Goal: Transaction & Acquisition: Purchase product/service

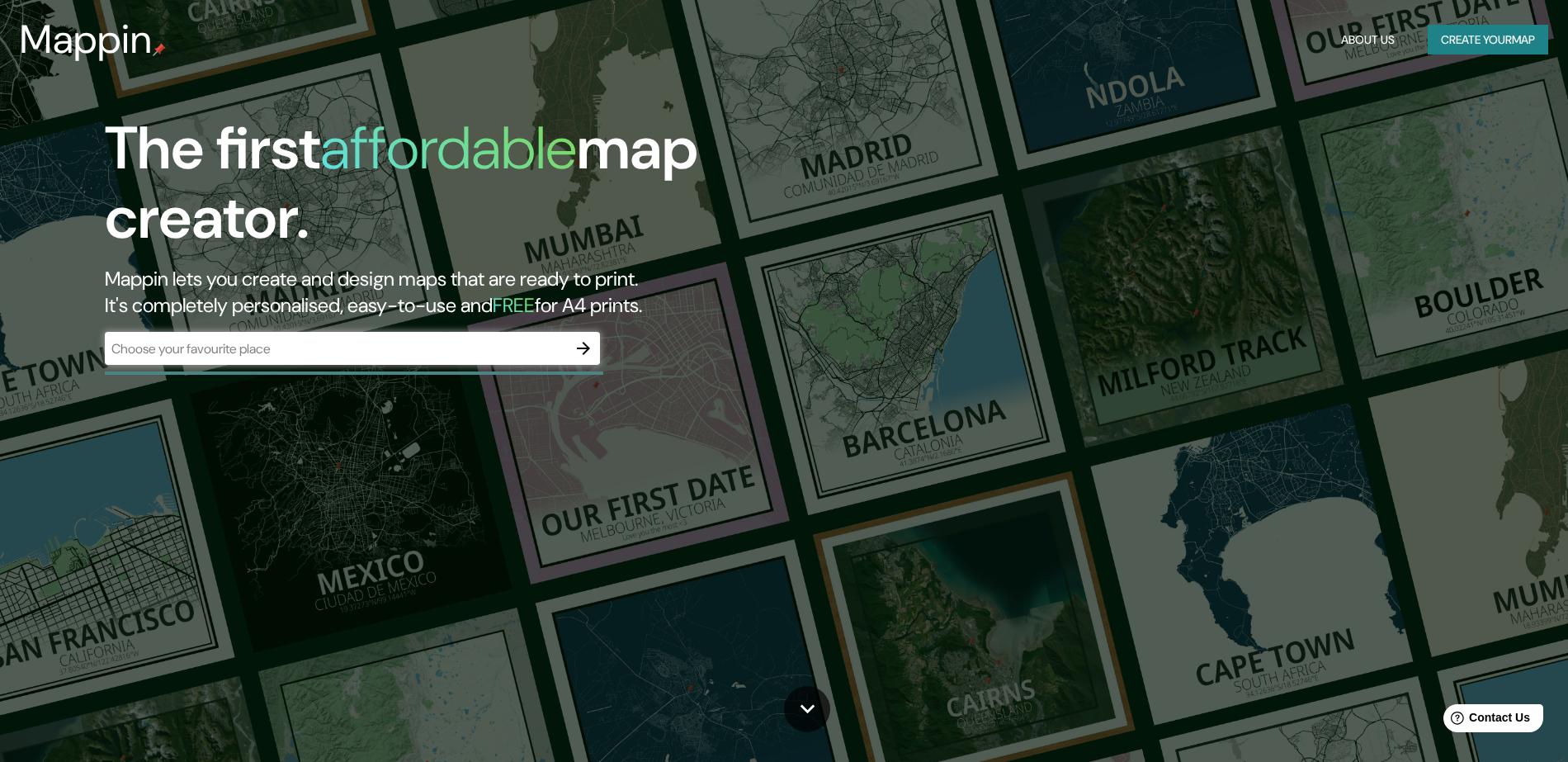
click at [1129, 280] on div "The first affordable map creator. Mappin lets you create and design maps that a…" at bounding box center [784, 381] width 1568 height 762
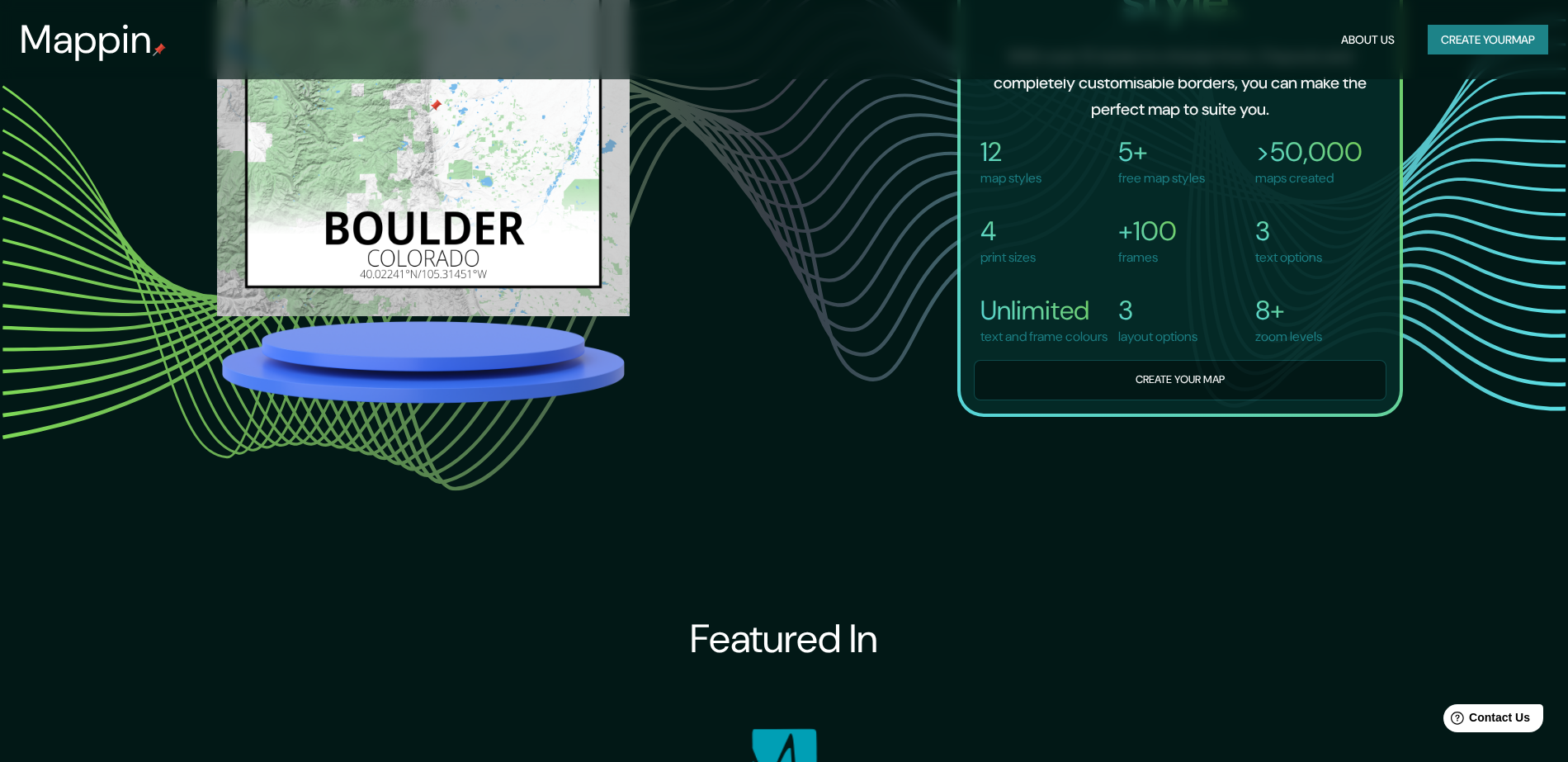
scroll to position [1216, 0]
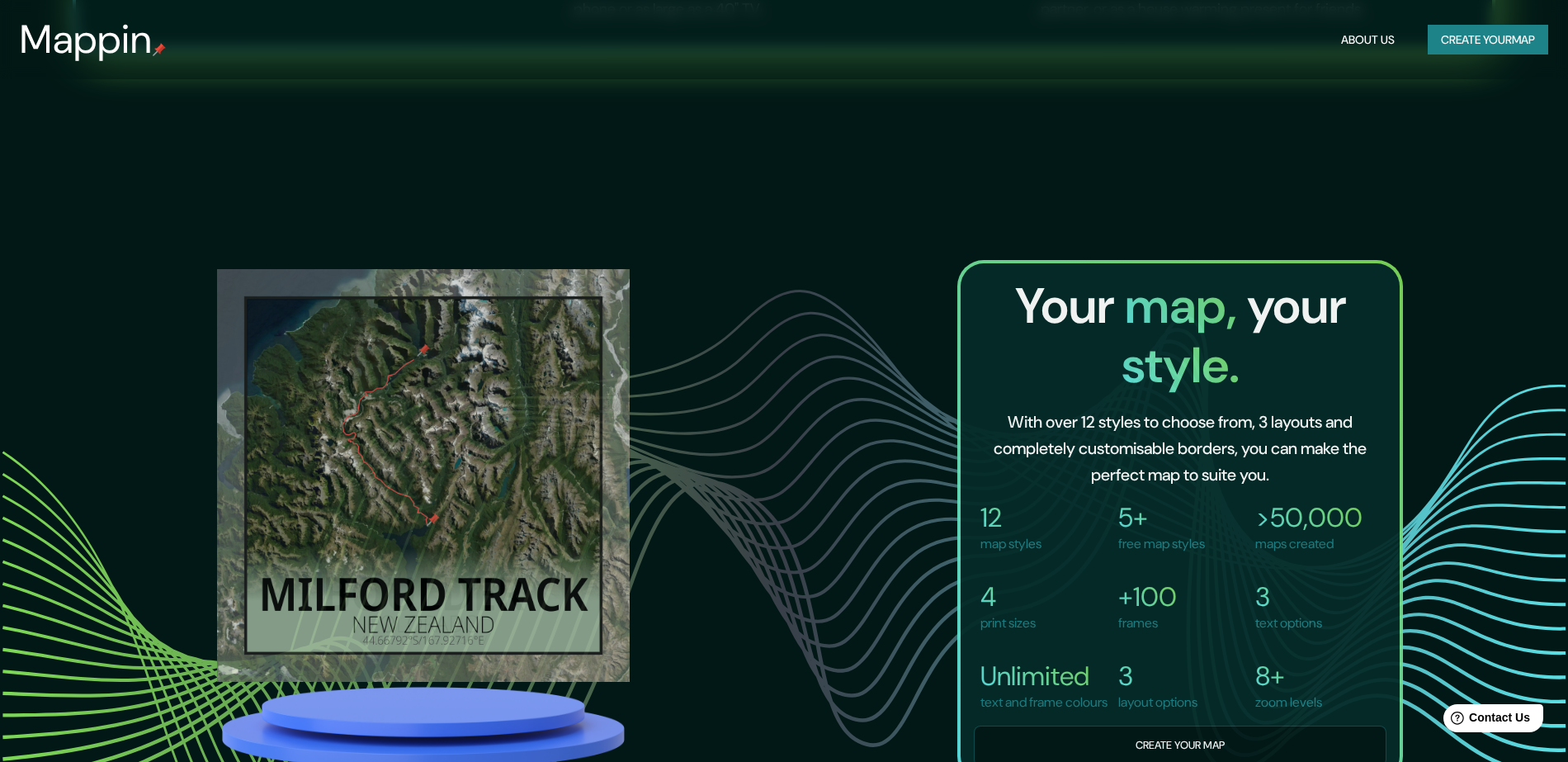
click at [1479, 43] on button "Create your map" at bounding box center [1488, 39] width 121 height 30
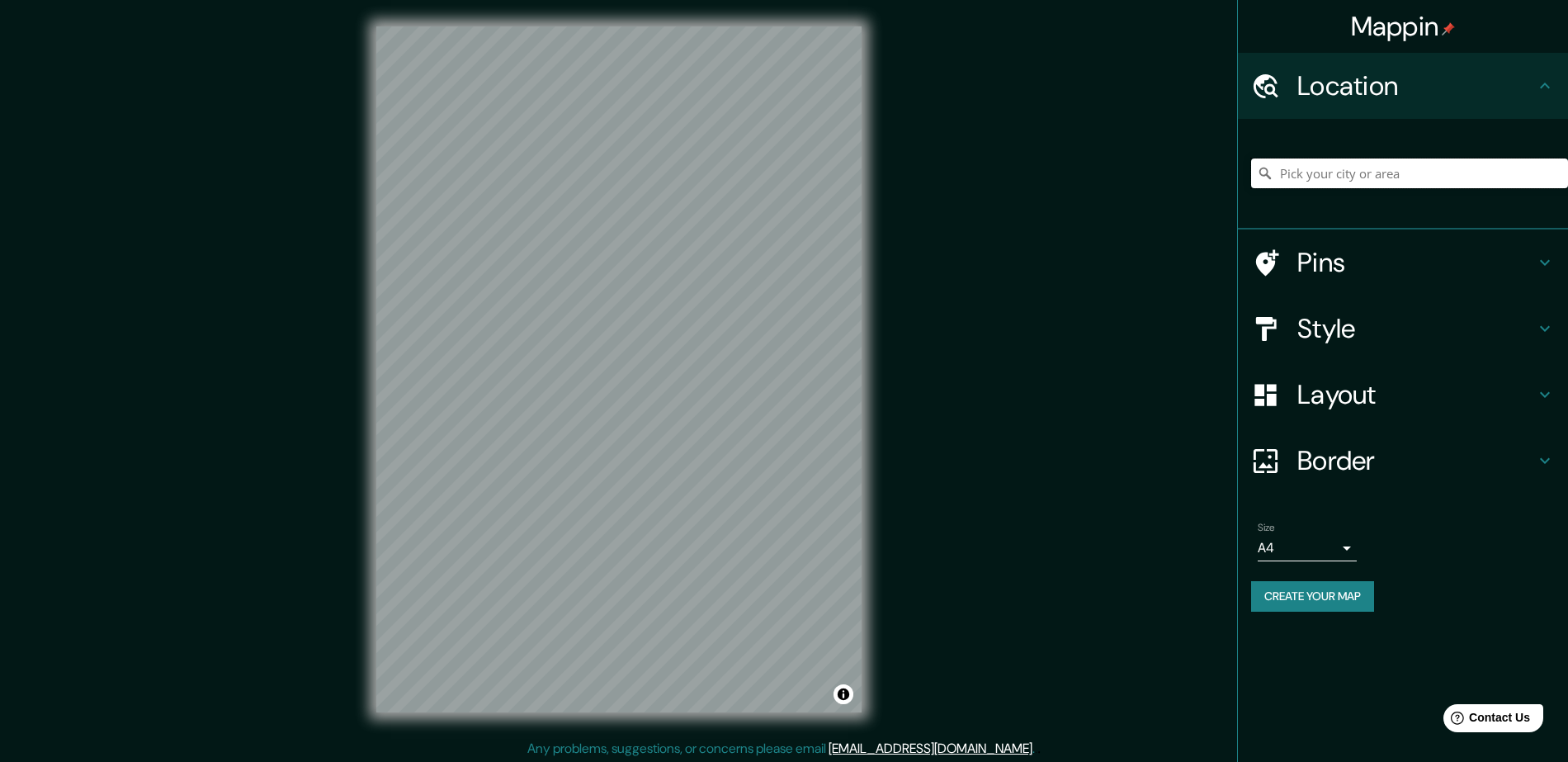
click at [1357, 179] on input "Pick your city or area" at bounding box center [1409, 173] width 317 height 30
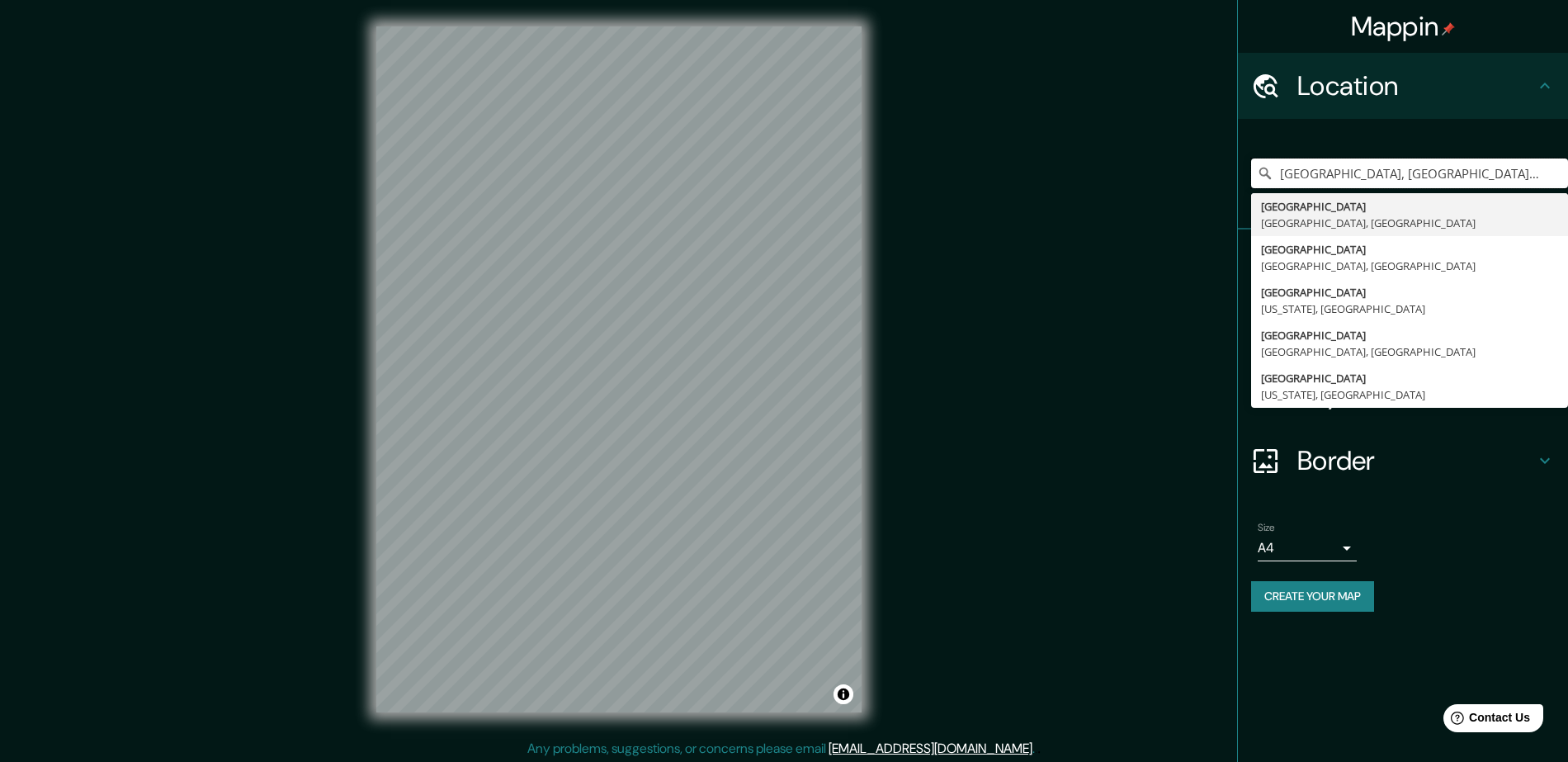
type input "[GEOGRAPHIC_DATA], [GEOGRAPHIC_DATA], [GEOGRAPHIC_DATA]"
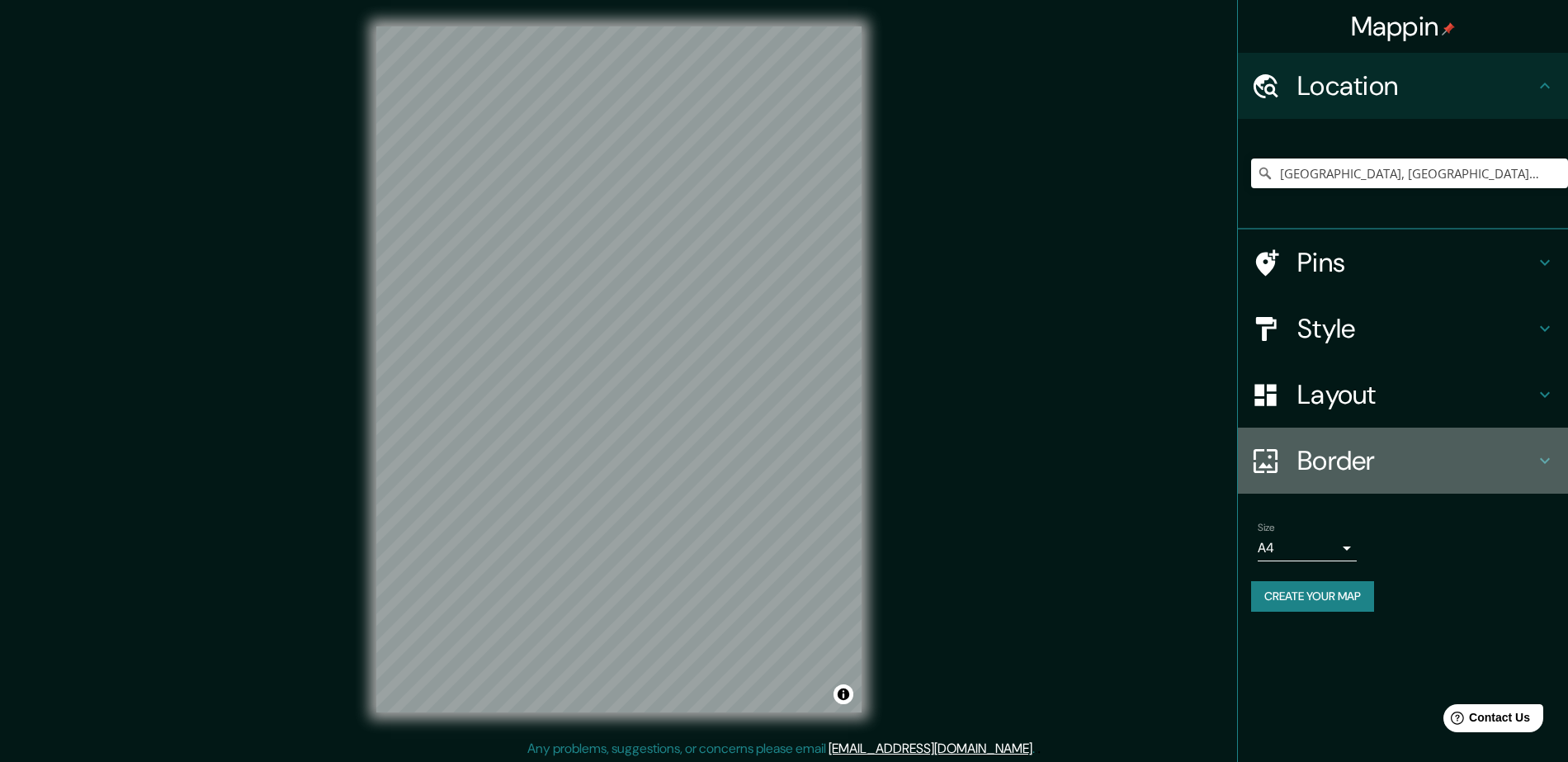
click at [1498, 467] on h4 "Border" at bounding box center [1416, 460] width 237 height 33
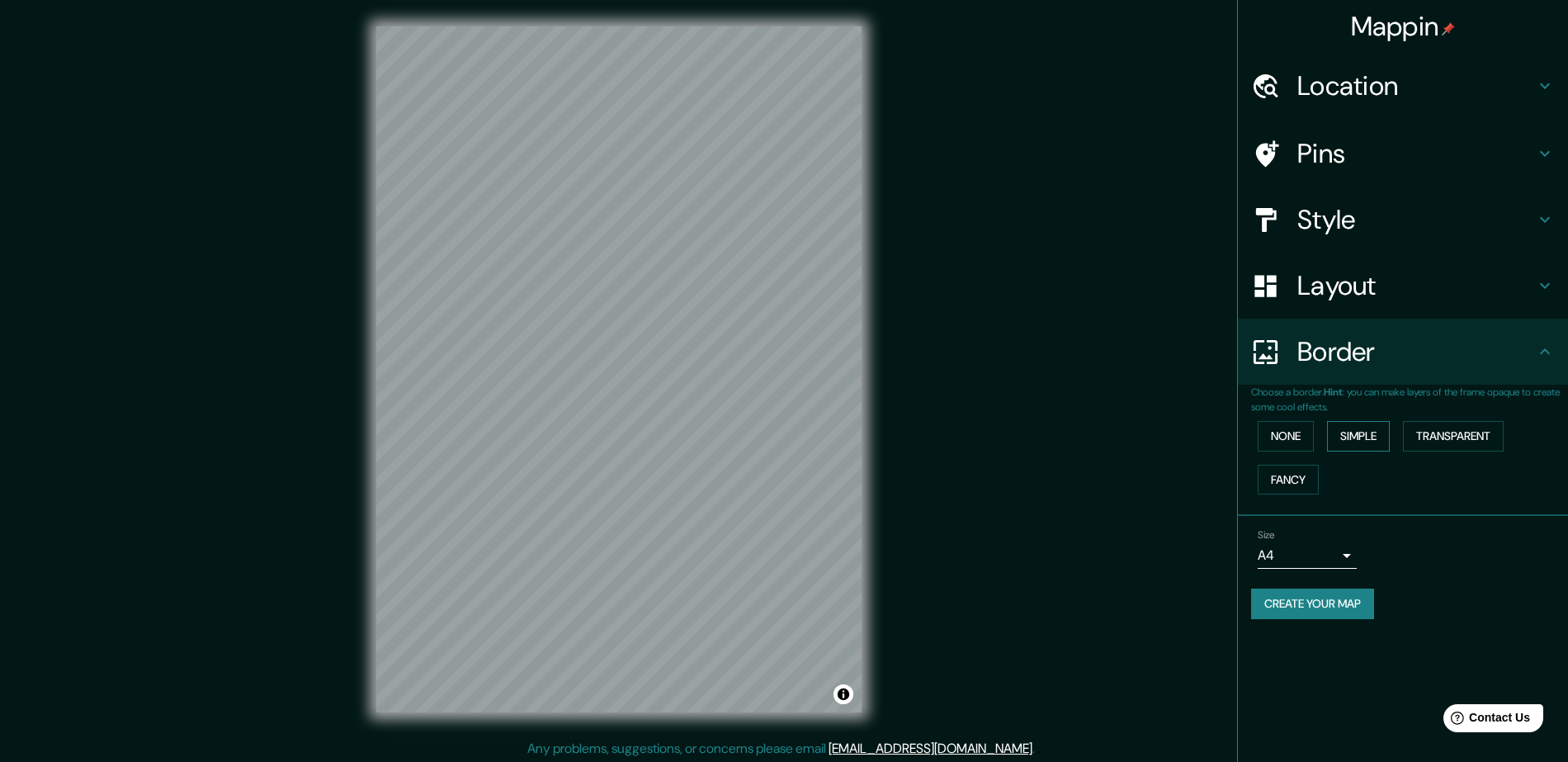
click at [1347, 438] on button "Simple" at bounding box center [1358, 436] width 62 height 30
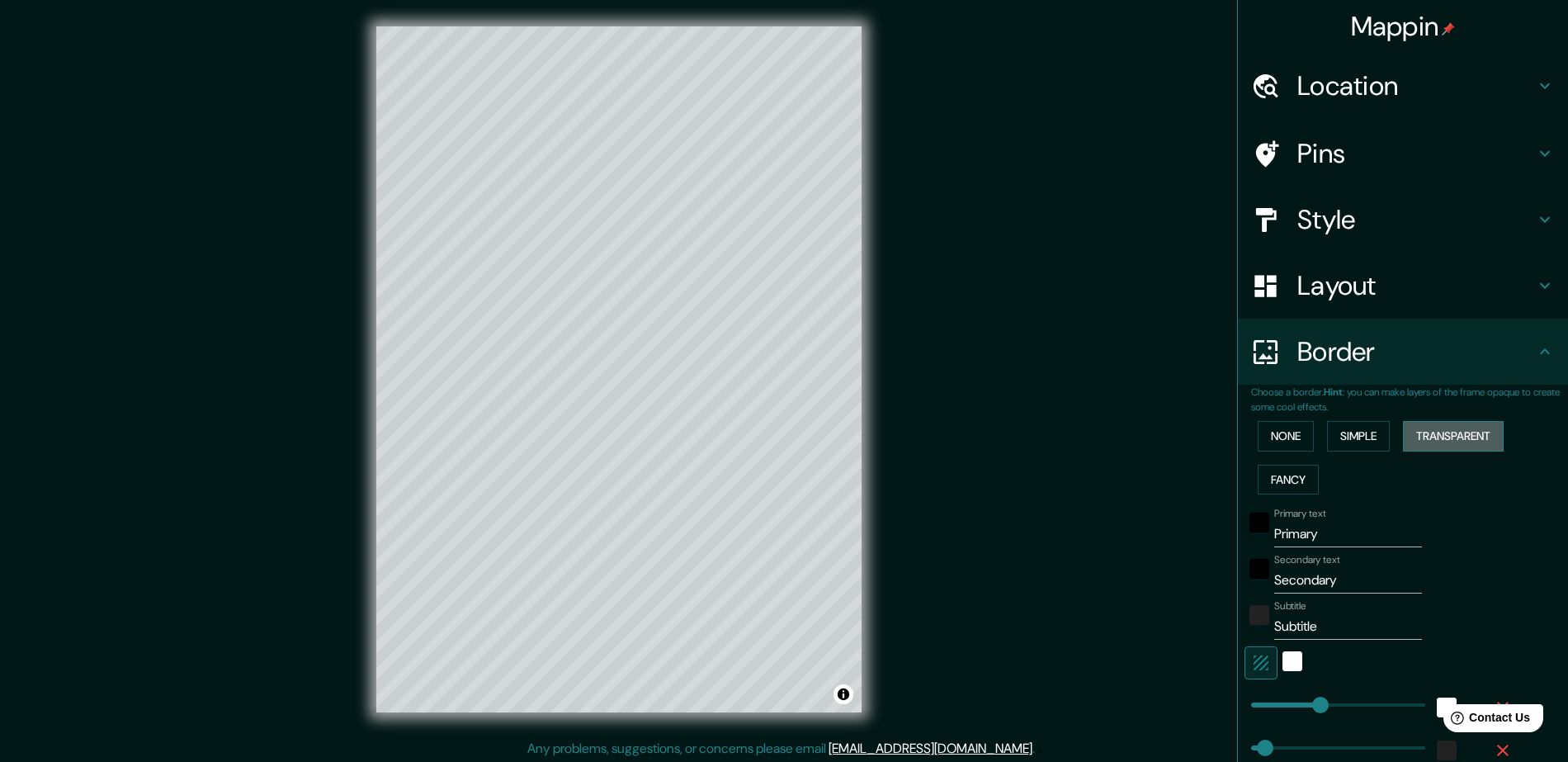
click at [1433, 431] on button "Transparent" at bounding box center [1453, 436] width 101 height 30
click at [1274, 473] on button "Fancy" at bounding box center [1288, 480] width 61 height 30
click at [1377, 445] on button "Simple" at bounding box center [1358, 436] width 62 height 30
click at [1326, 538] on input "Primary" at bounding box center [1348, 533] width 148 height 26
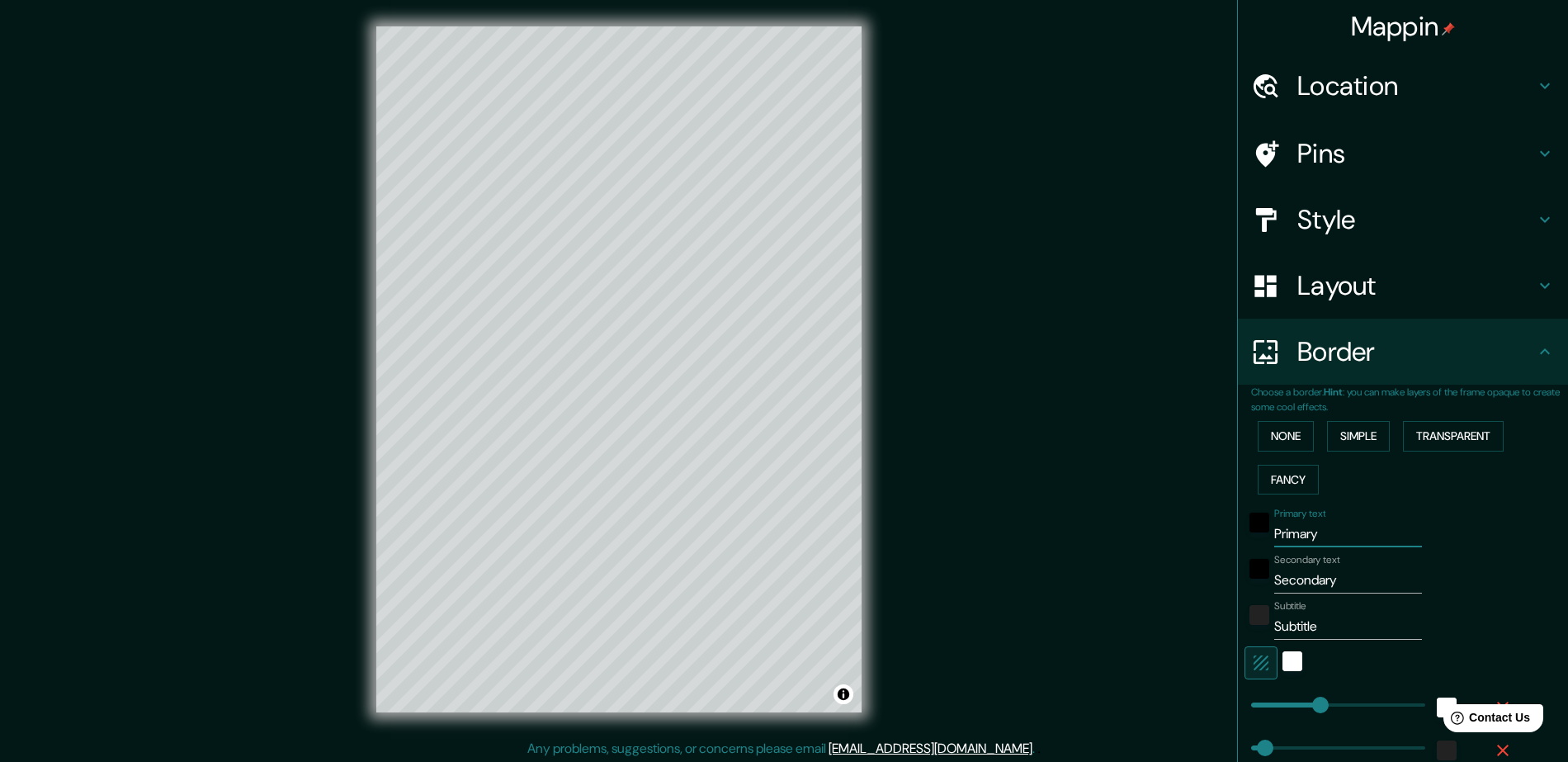
click at [1326, 538] on input "Primary" at bounding box center [1348, 533] width 148 height 26
type input "M"
type input "235"
type input "47"
type input "Me"
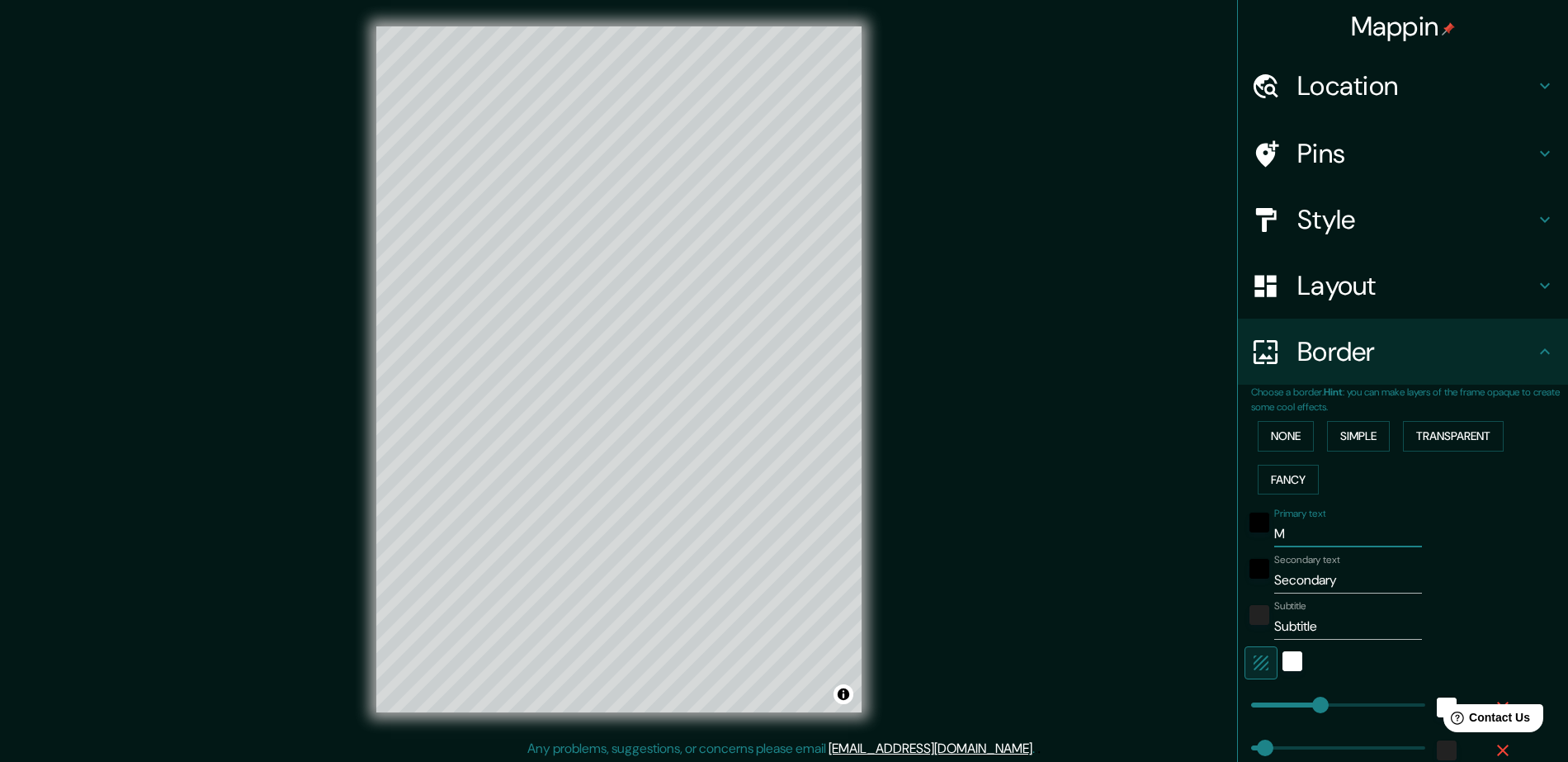
type input "235"
type input "47"
type input "M"
type input "235"
type input "47"
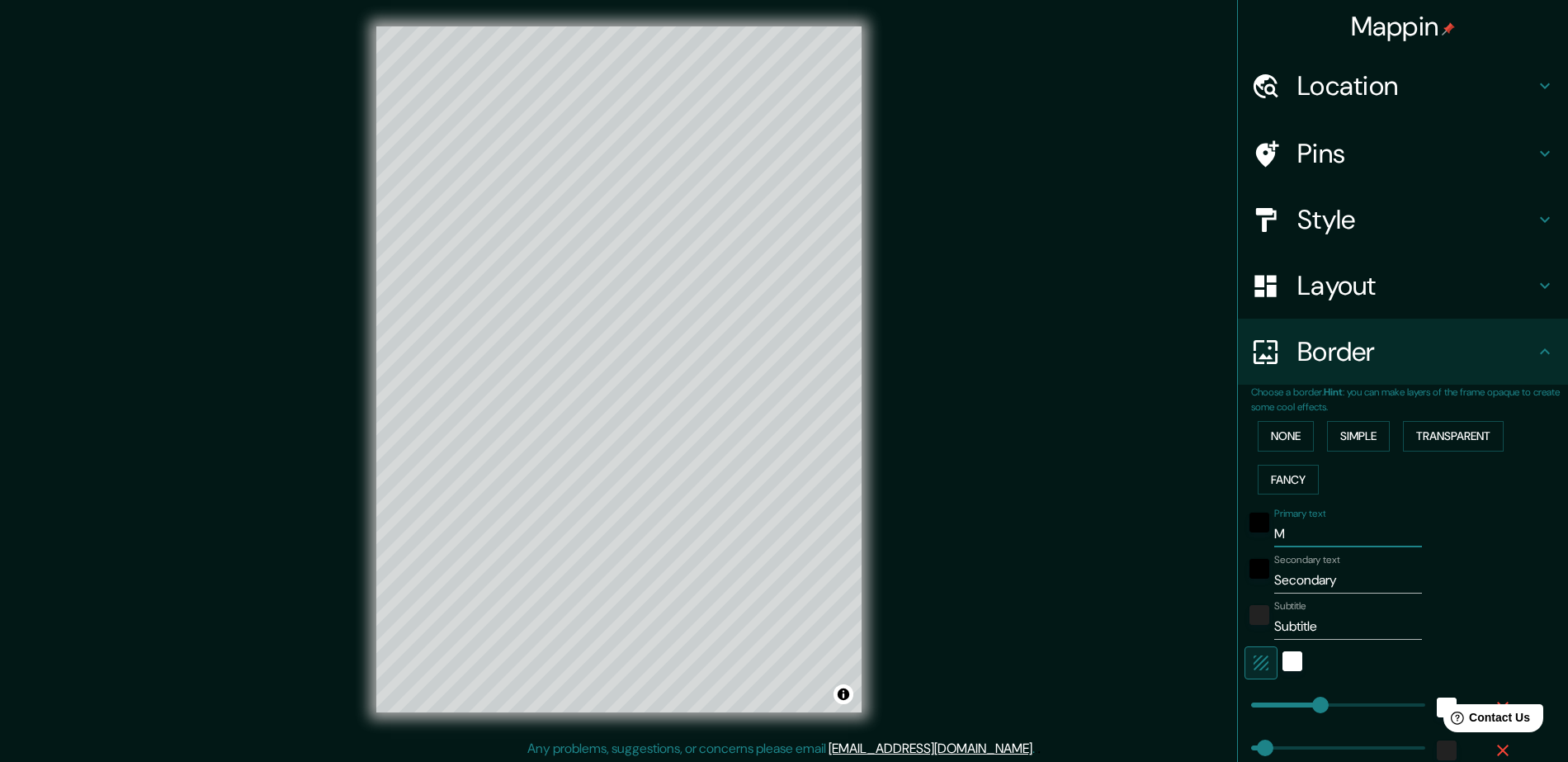
type input "Me"
type input "235"
type input "47"
type input "[PERSON_NAME]"
type input "235"
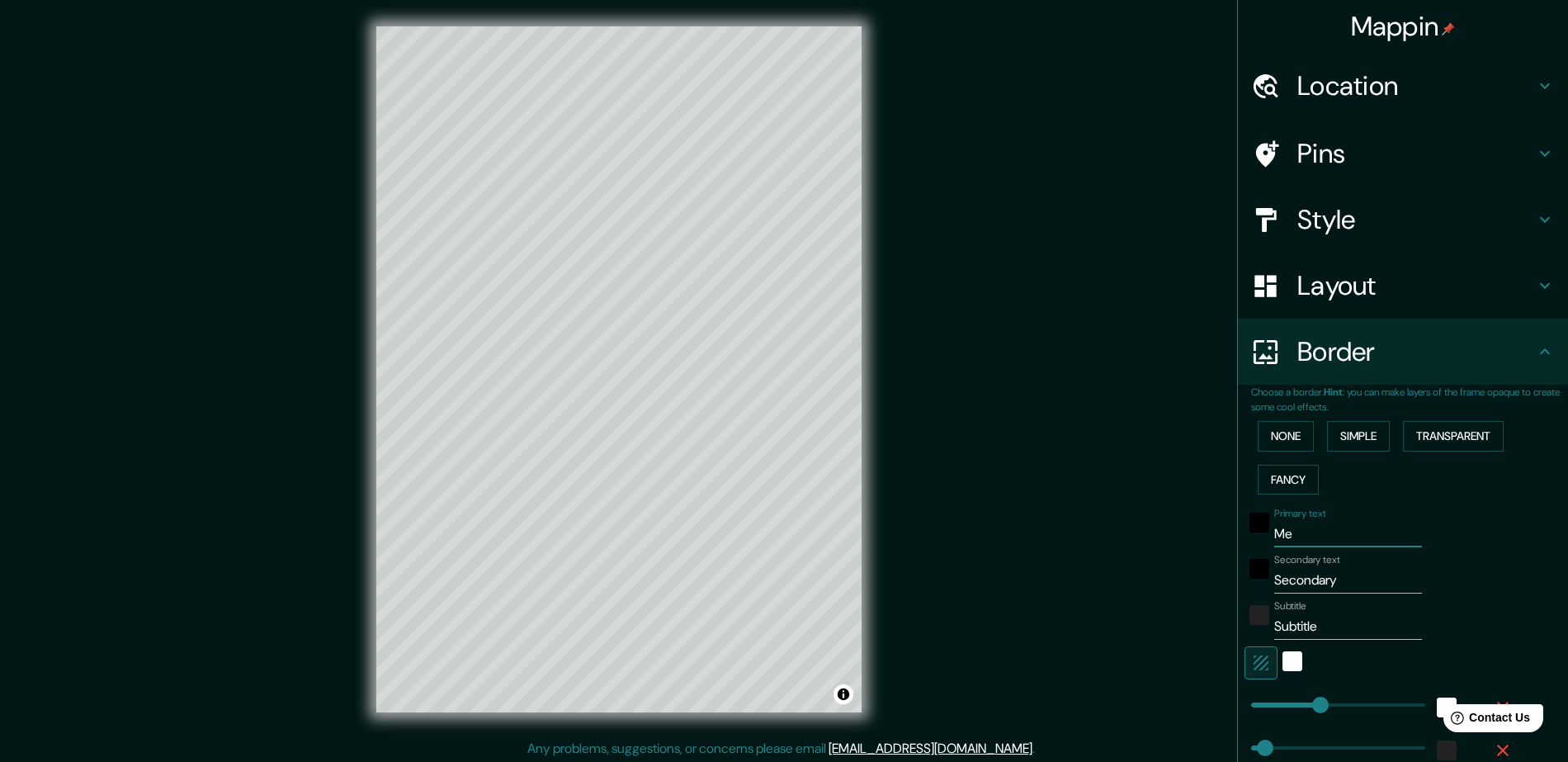
type input "47"
type input "Melb"
type input "235"
type input "47"
type input "Melbo"
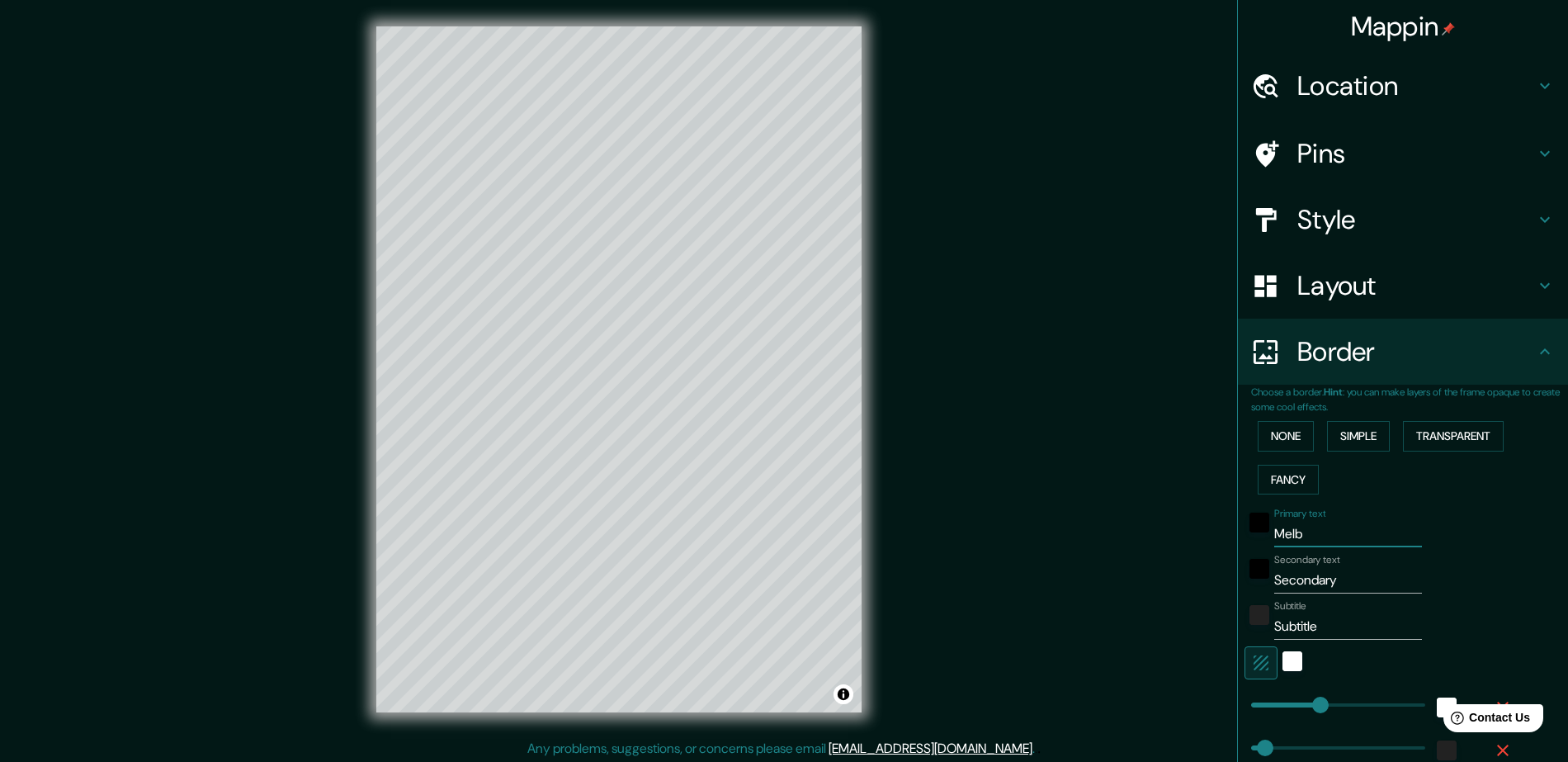
type input "235"
type input "47"
type input "Melbou"
type input "235"
type input "47"
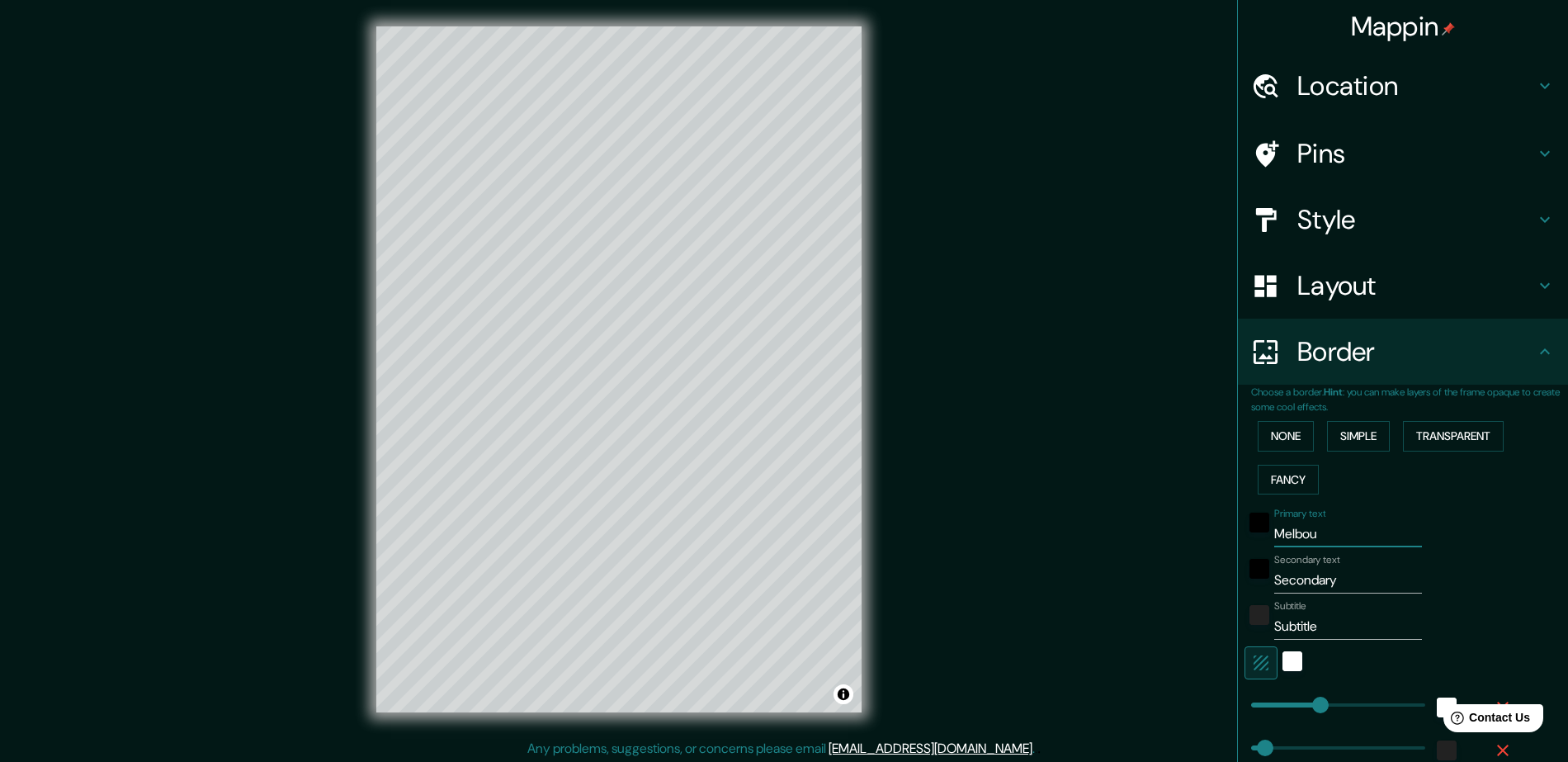
type input "Melbour"
type input "235"
type input "47"
type input "Melbourn"
type input "235"
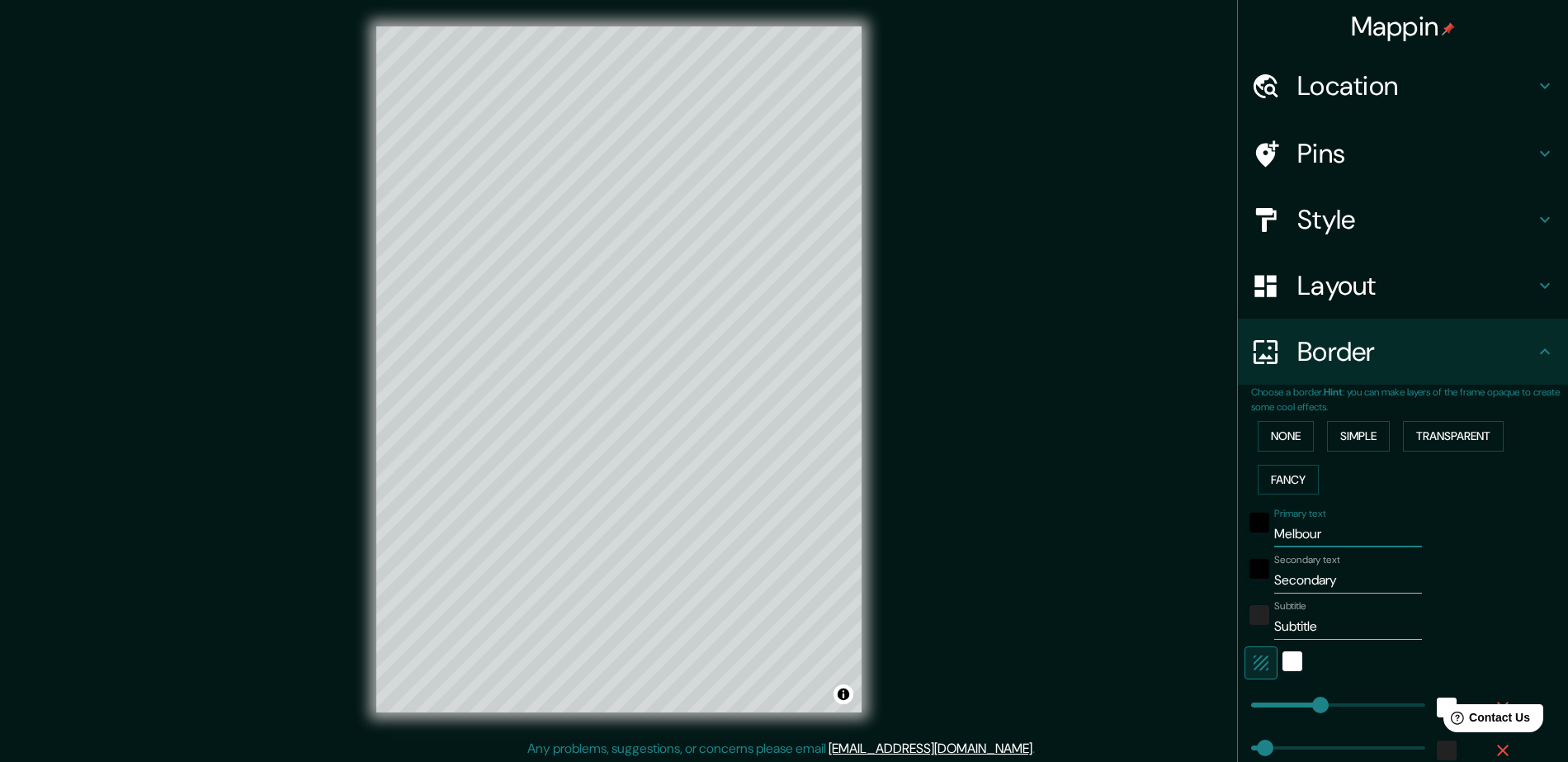
type input "47"
type input "[GEOGRAPHIC_DATA]"
type input "235"
type input "47"
type input "[GEOGRAPHIC_DATA]"
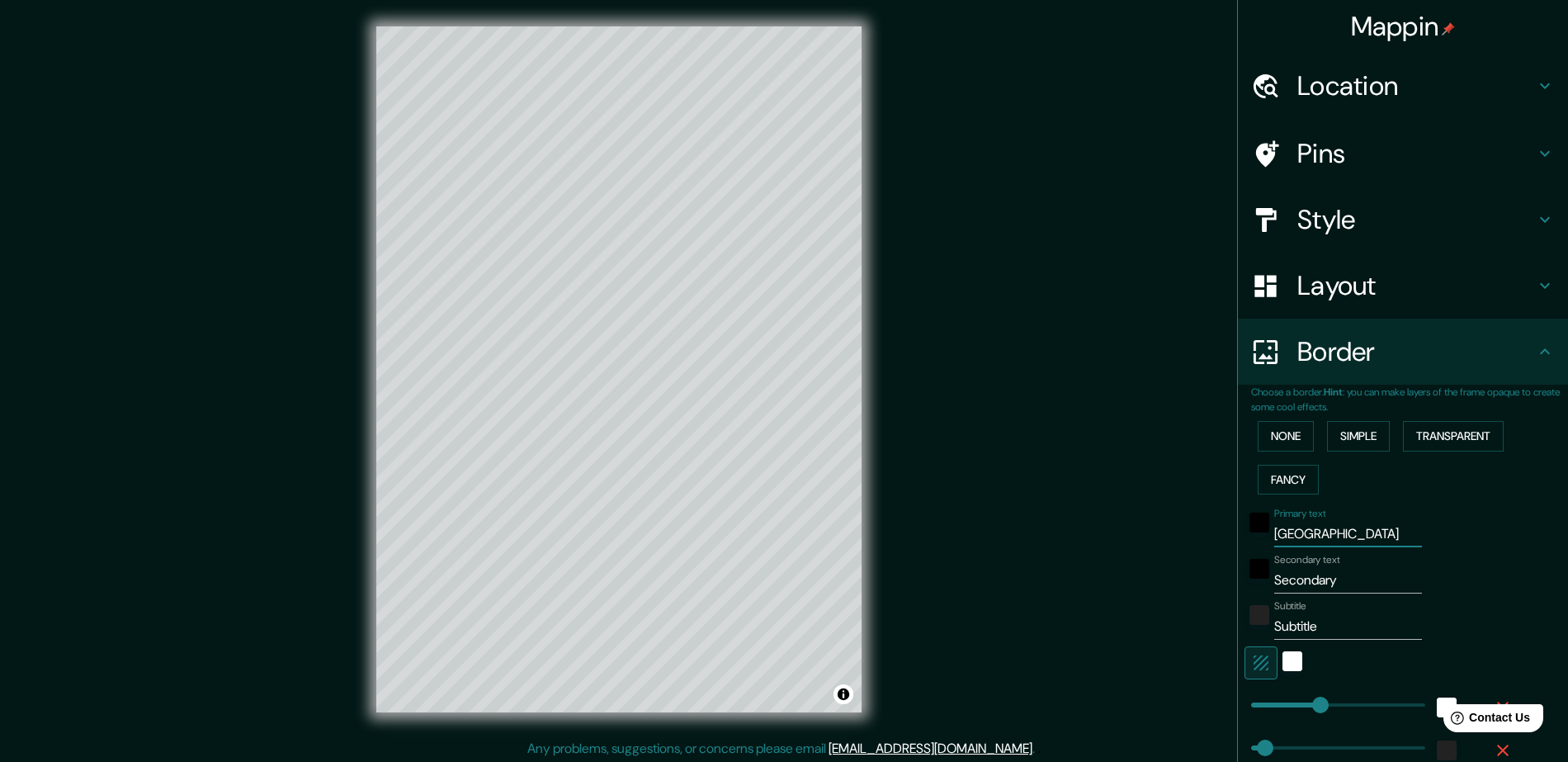
click at [1307, 570] on input "Secondary" at bounding box center [1348, 580] width 148 height 26
click at [1307, 578] on input "Secondary" at bounding box center [1348, 580] width 148 height 26
type input "235"
type input "47"
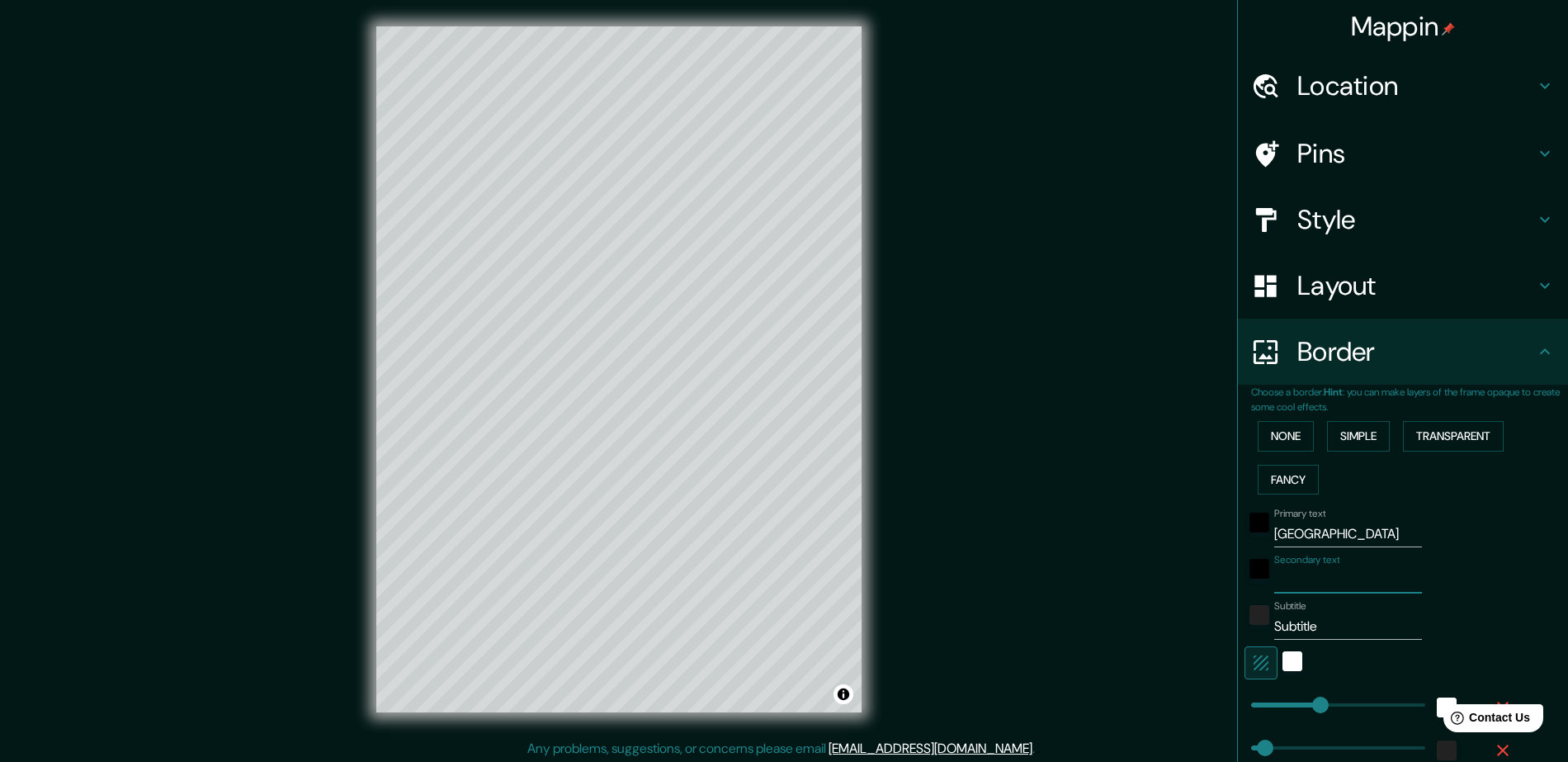
click at [1301, 617] on input "Subtitle" at bounding box center [1348, 626] width 148 height 26
type input "y"
type input "235"
type input "47"
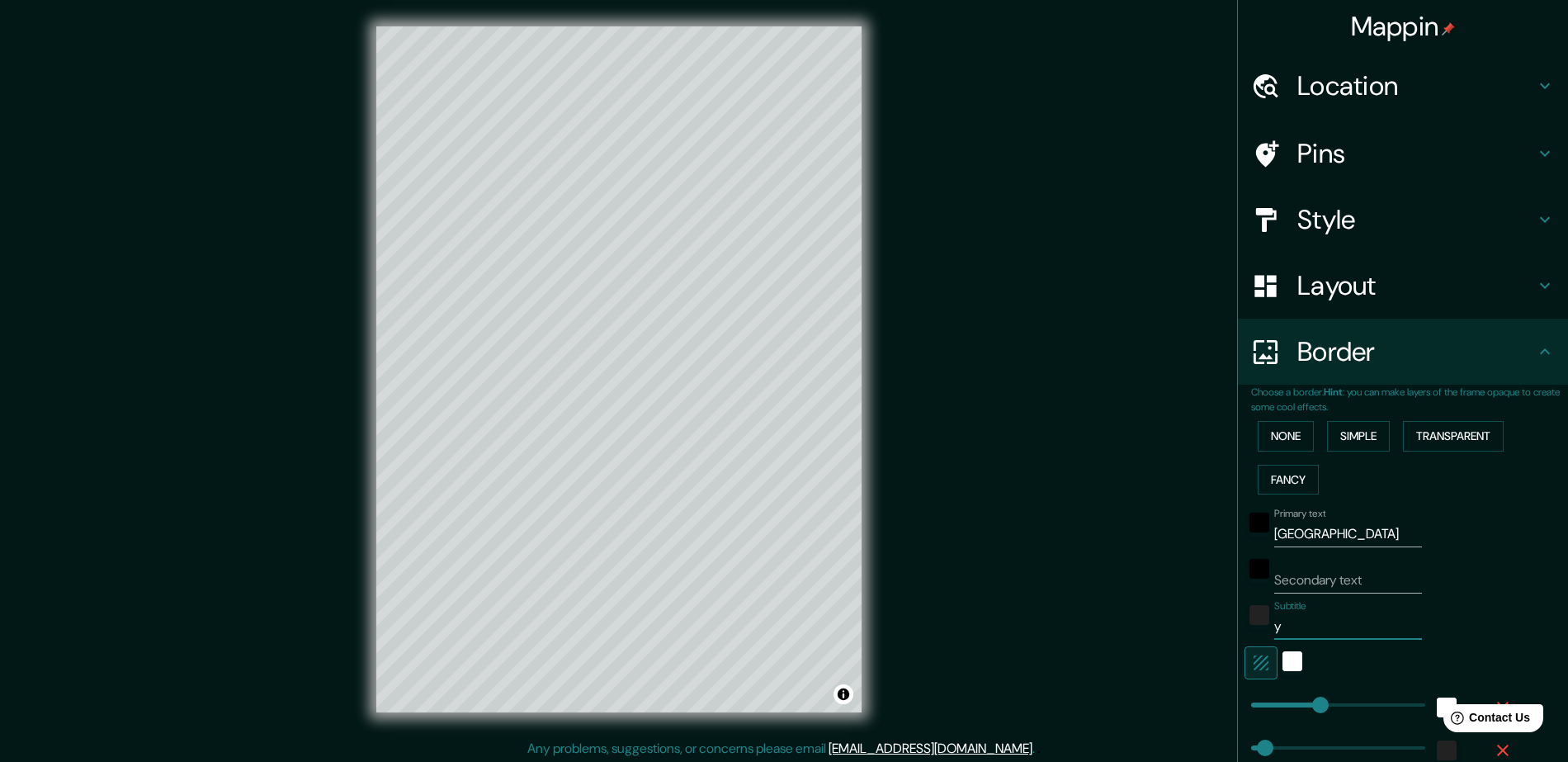
type input "yo"
type input "235"
type input "47"
type input "you"
type input "235"
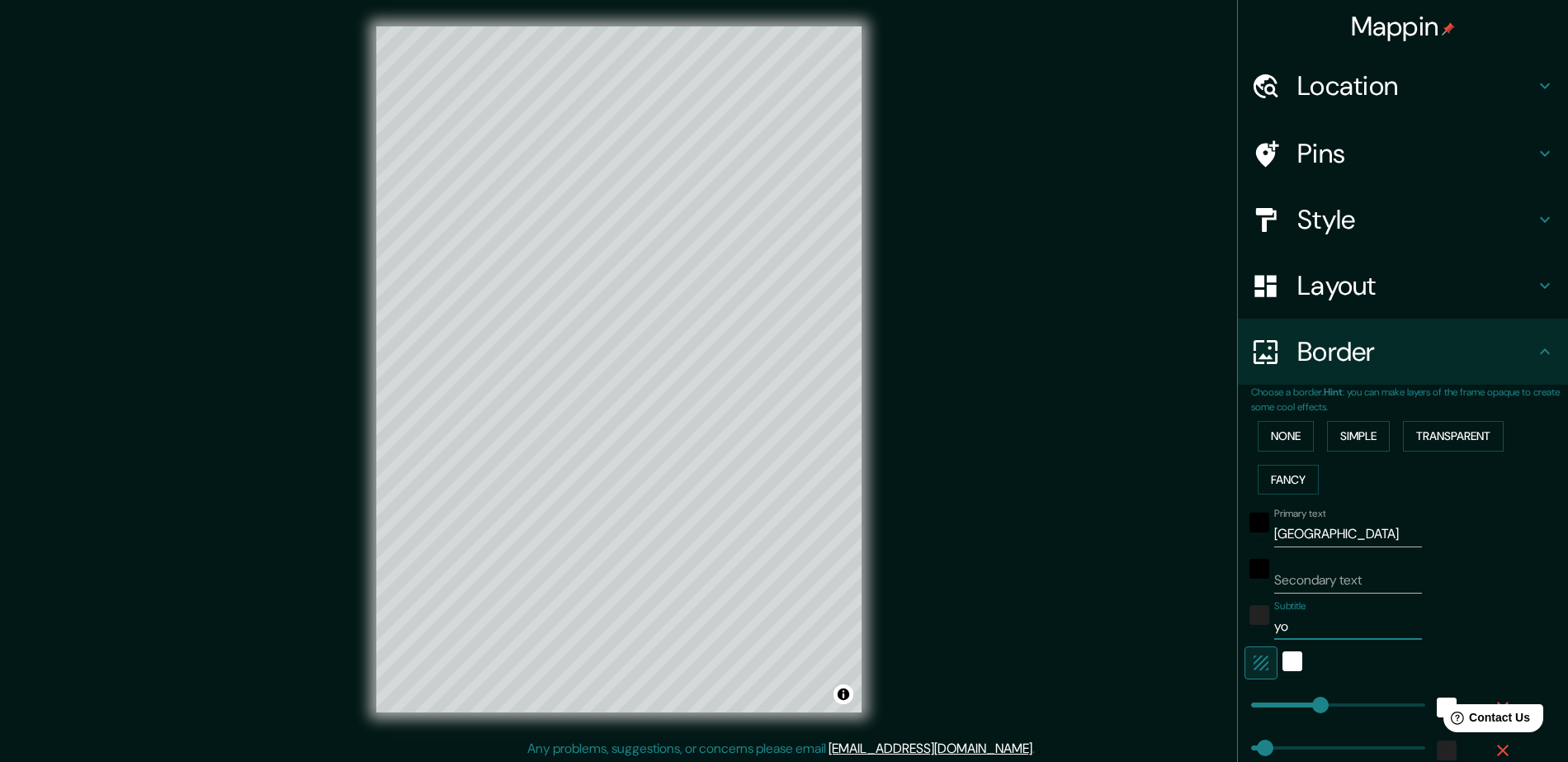
type input "47"
type input "your"
type input "235"
type input "47"
type input "your"
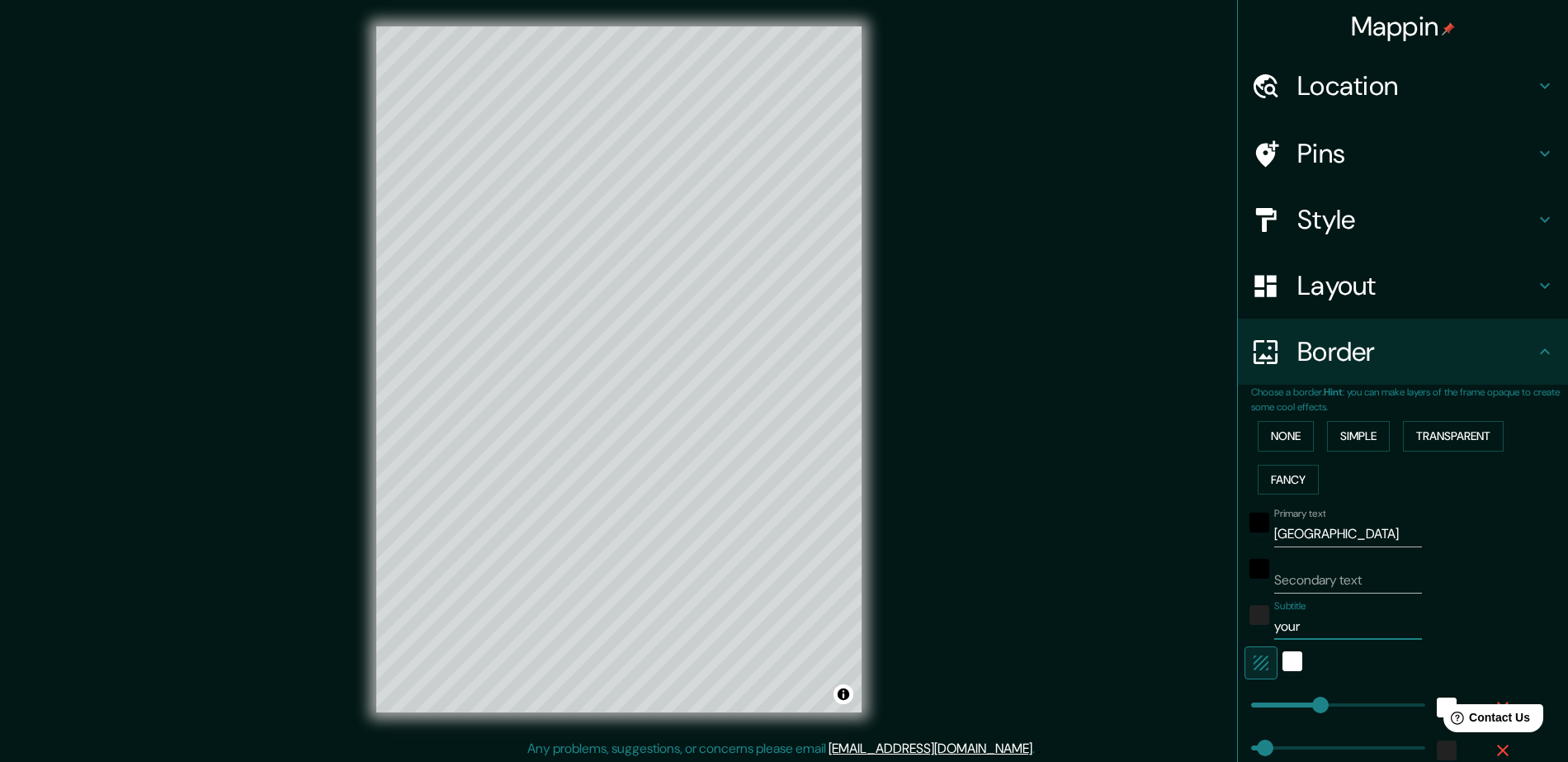
type input "235"
type input "47"
type input "your r"
type input "235"
type input "47"
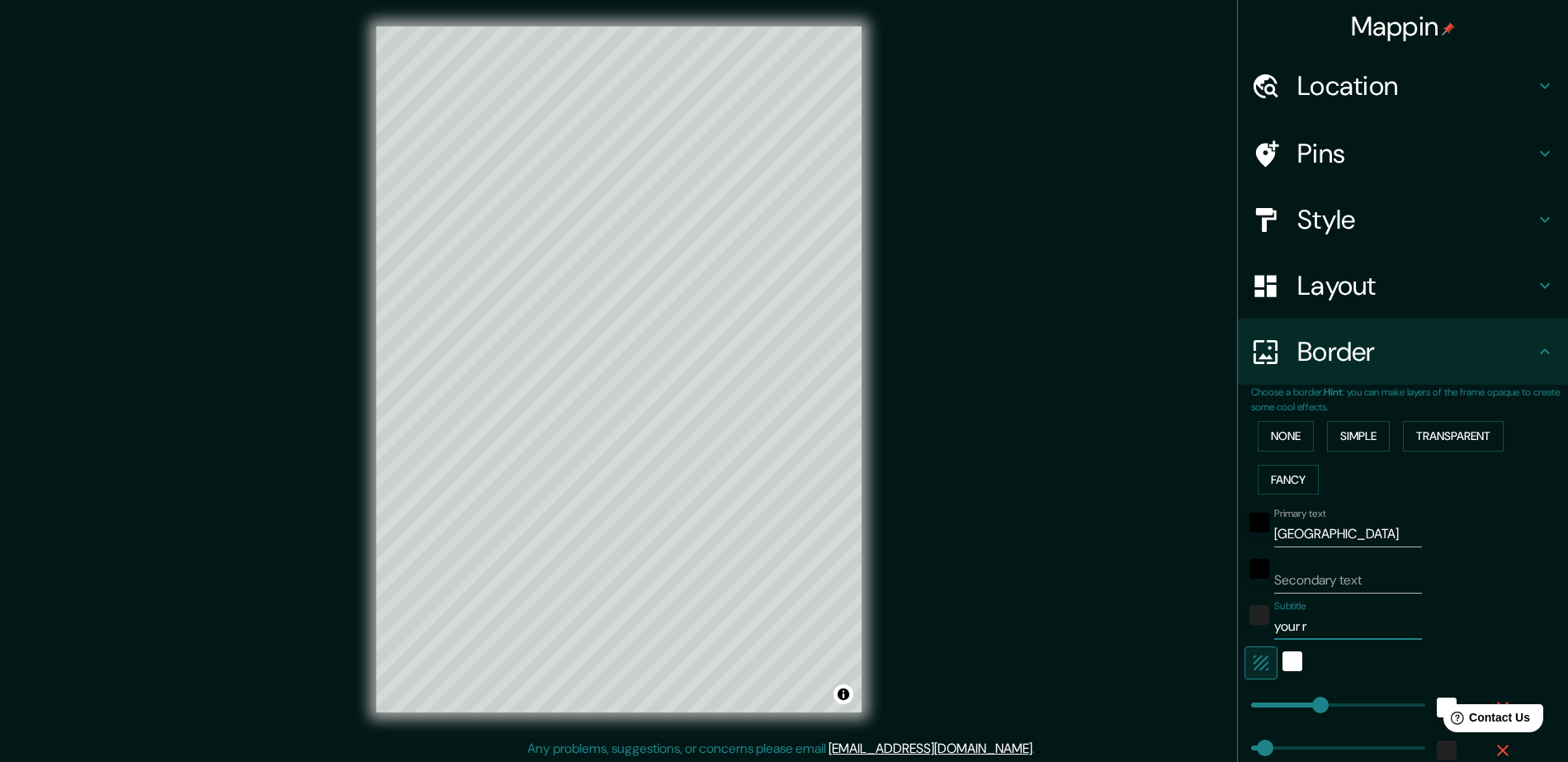
type input "your re"
type input "235"
type input "47"
type input "your rea"
type input "235"
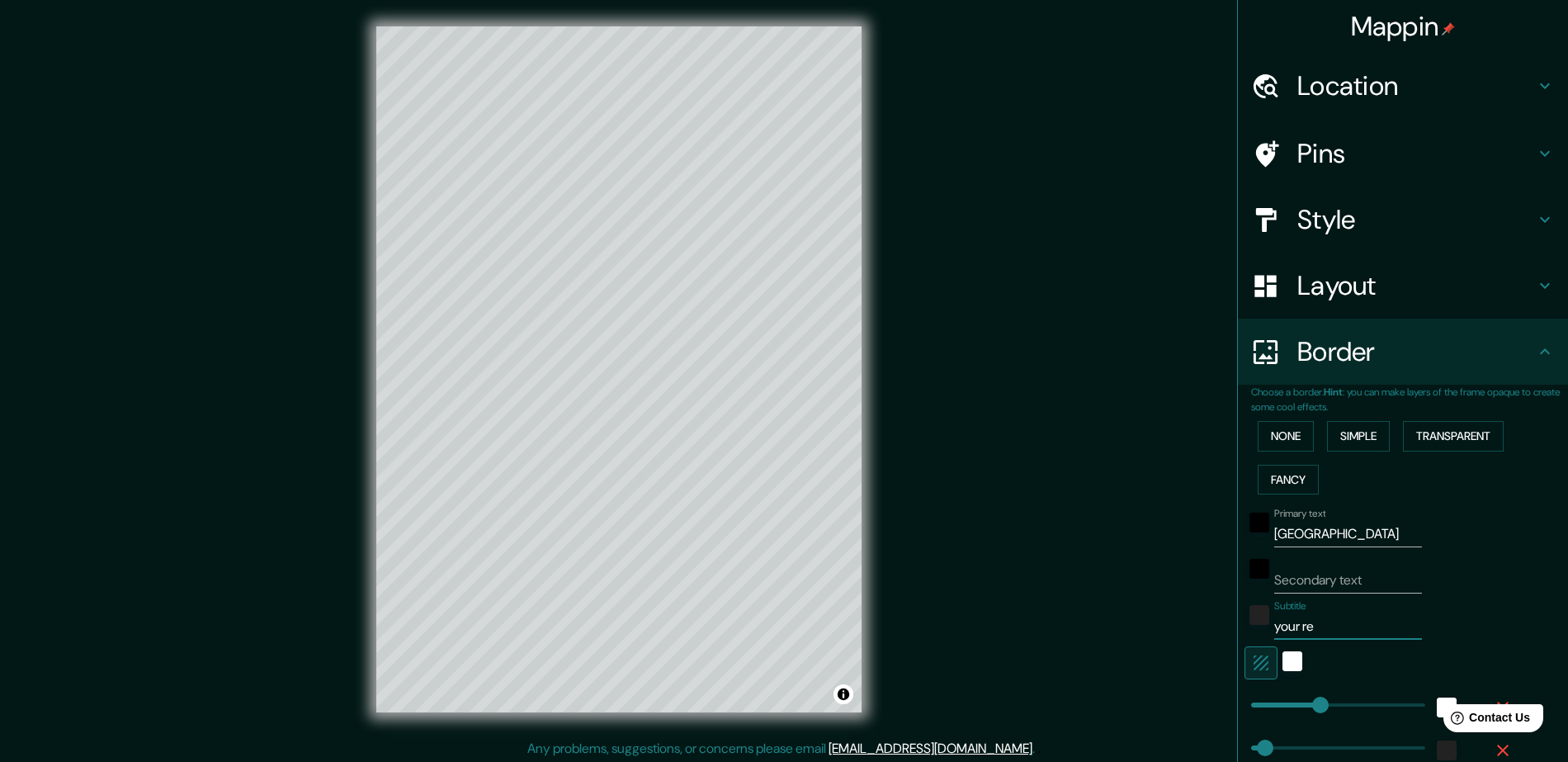
type input "47"
type input "your real"
type input "235"
type input "47"
type input "your [PERSON_NAME]"
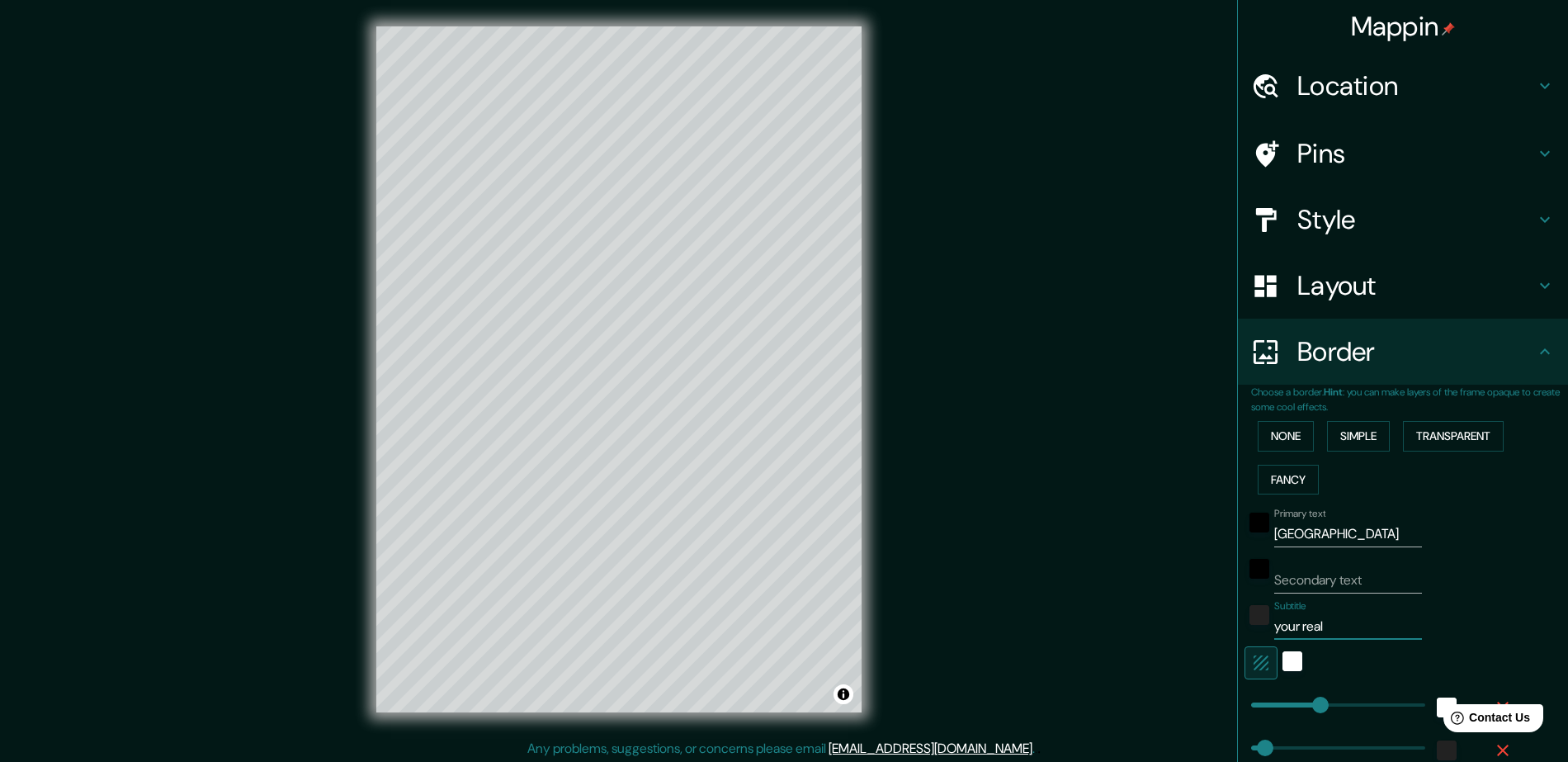
type input "235"
type input "47"
type input "your reales"
type input "235"
type input "47"
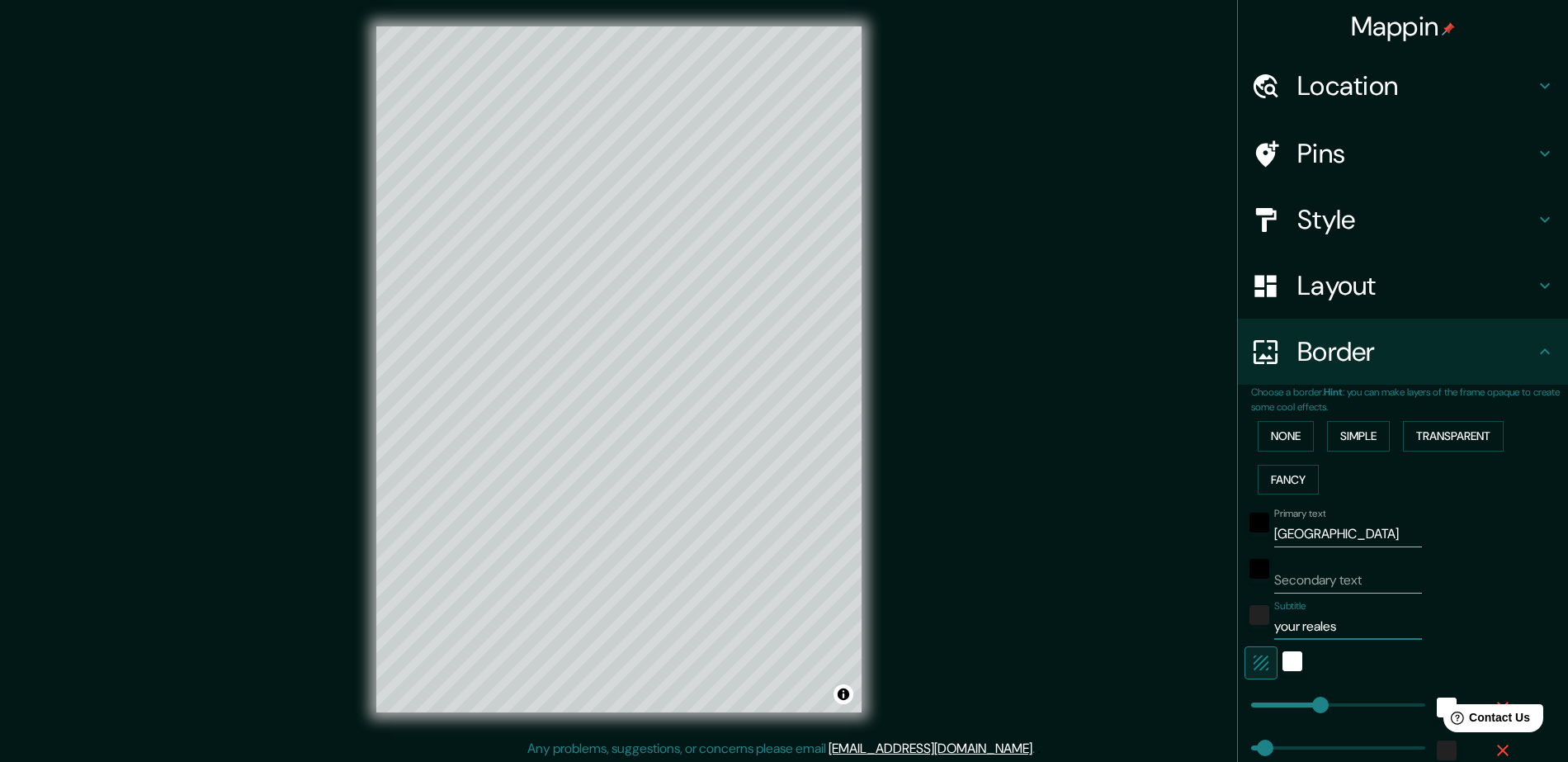
type input "your realest"
type input "235"
type input "47"
type input "your realesta"
type input "235"
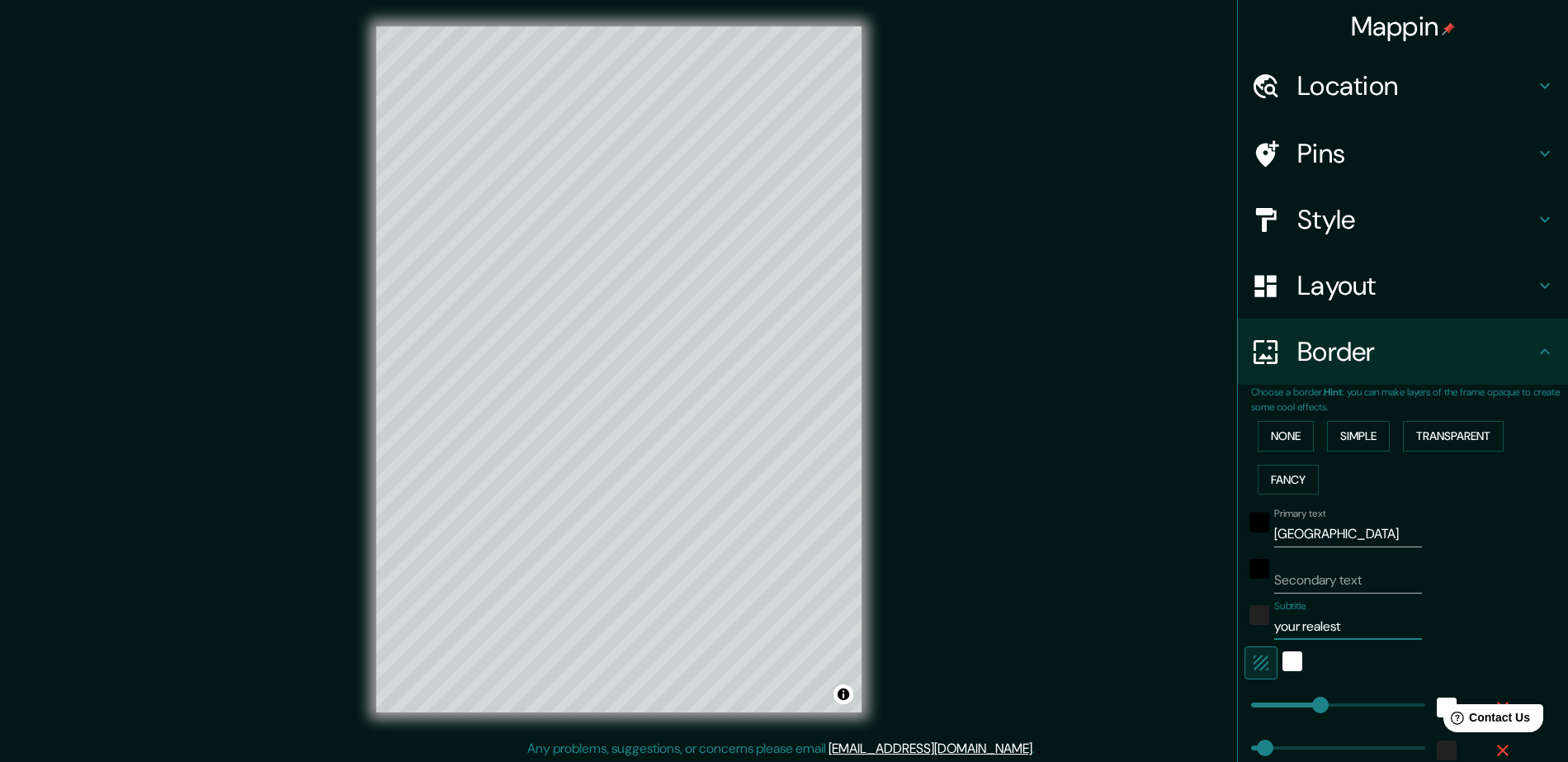
type input "47"
type input "your realestat"
type input "235"
type input "47"
type input "your realestatw"
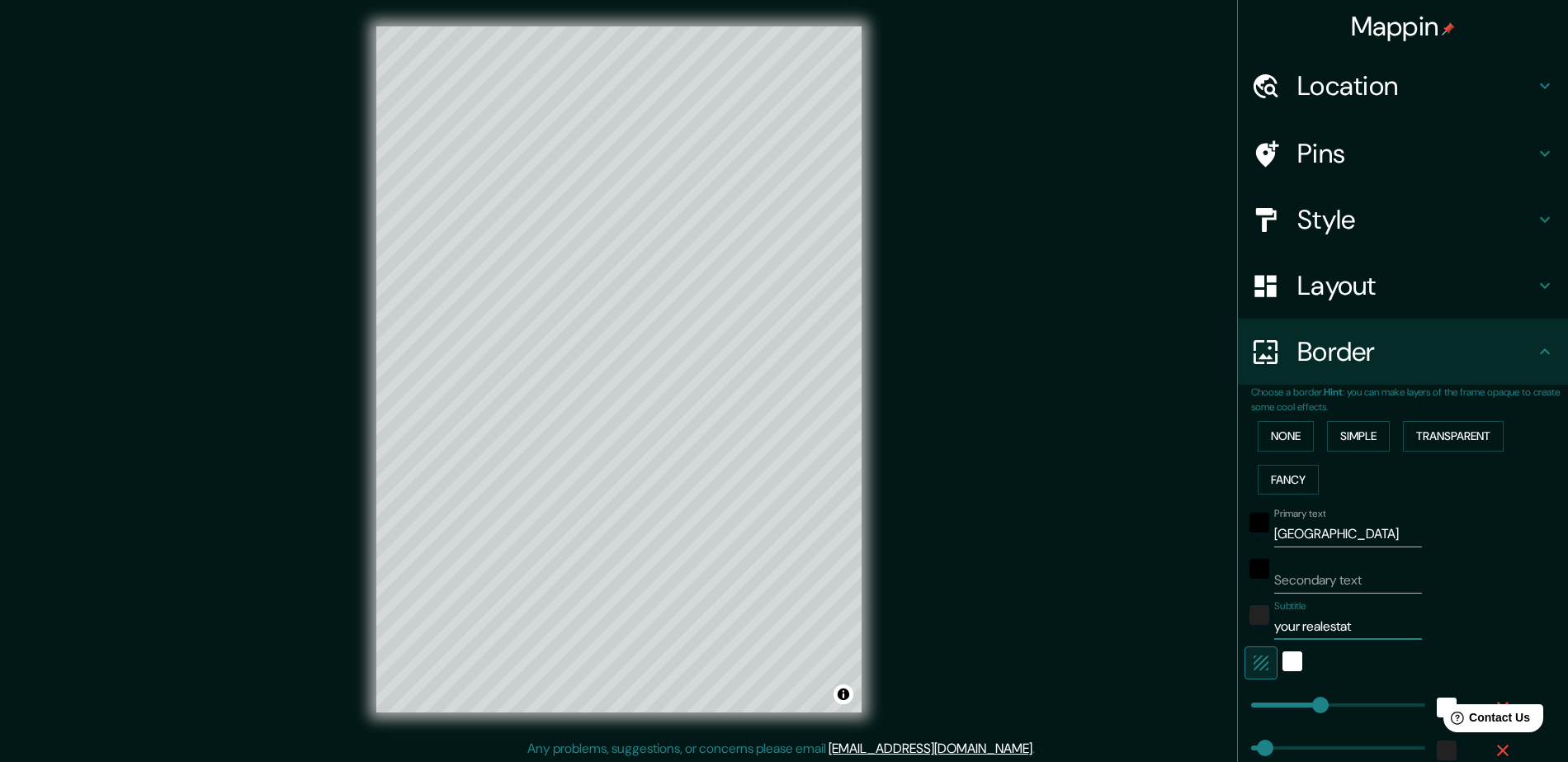
type input "235"
type input "47"
type input "your realestat"
type input "235"
type input "47"
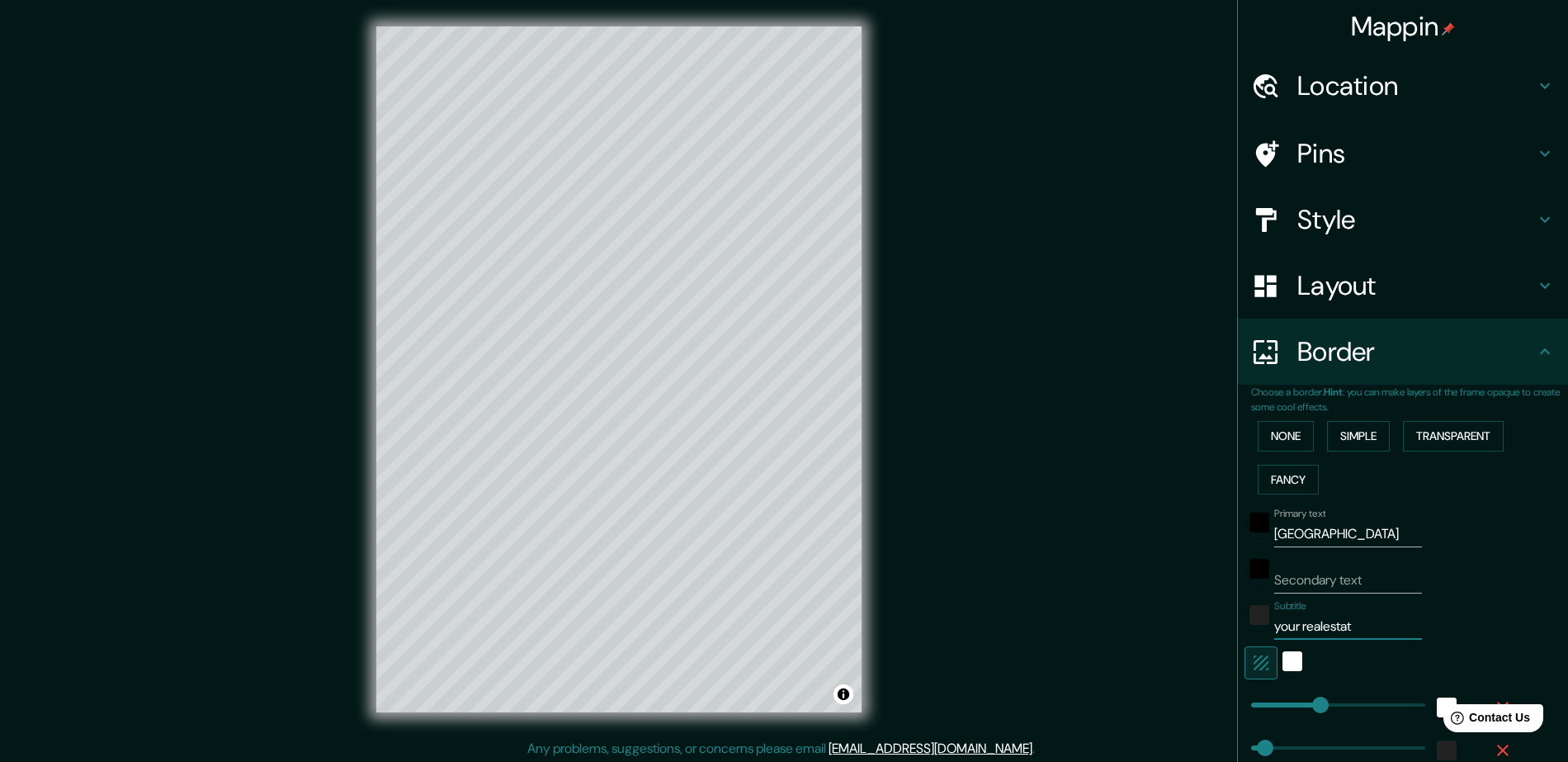
type input "your realestate"
type input "235"
type input "47"
type input "your realestate"
click at [1319, 575] on input "Secondary text" at bounding box center [1348, 580] width 148 height 26
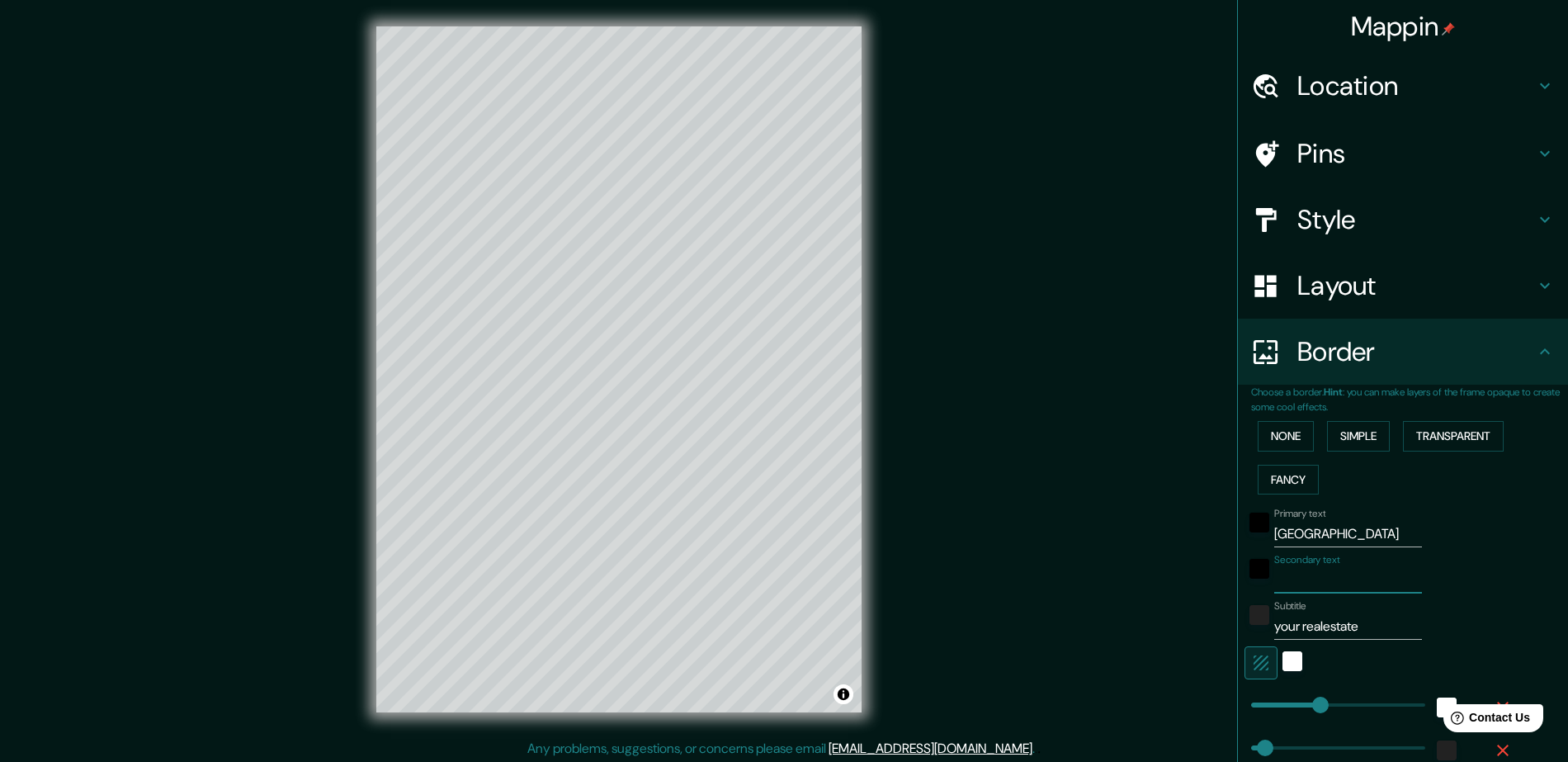
click at [1294, 582] on input "Secondary text" at bounding box center [1348, 580] width 148 height 26
type input "c"
type input "235"
type input "47"
type input "cb"
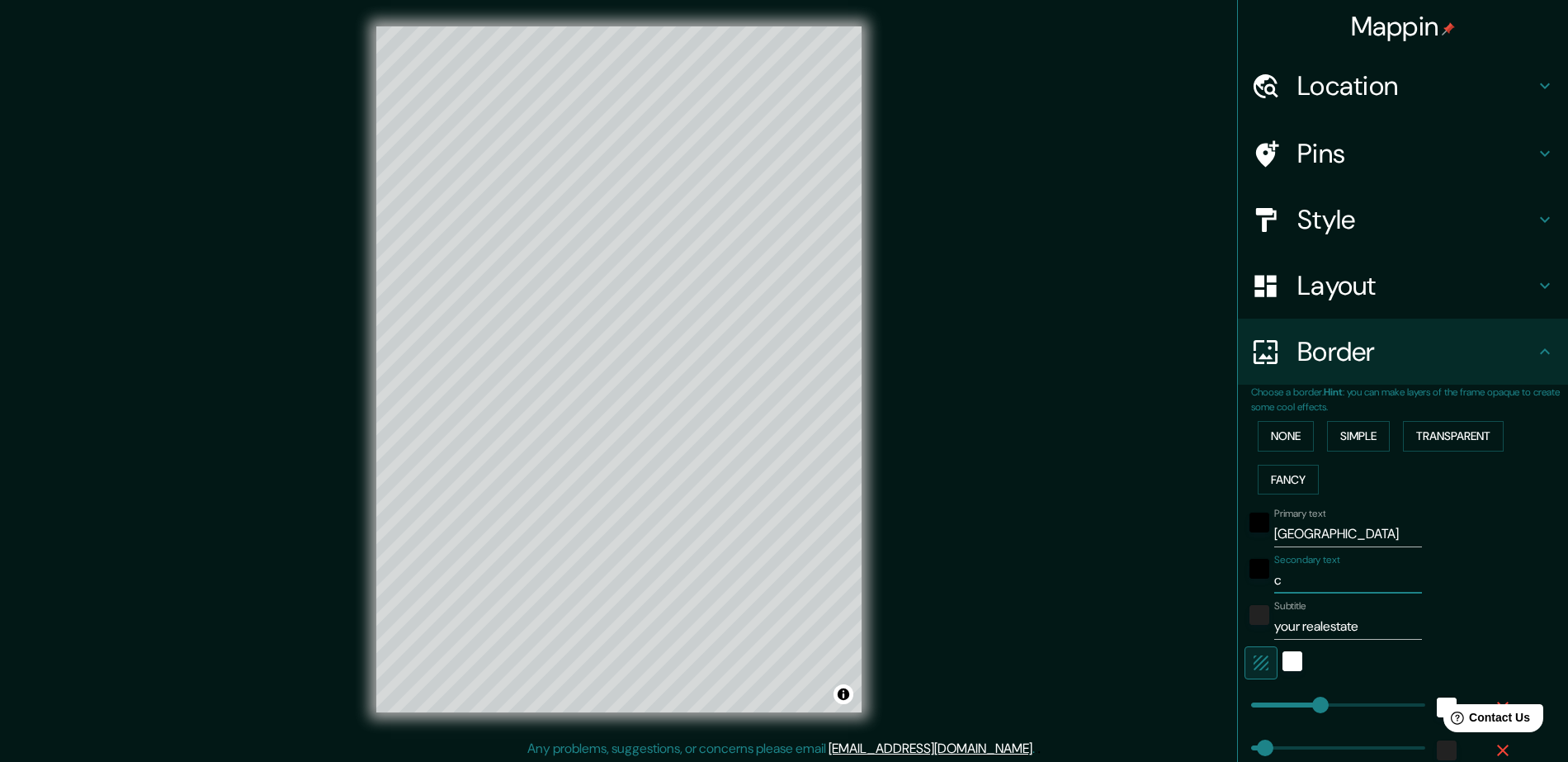
type input "235"
type input "47"
type input "cbd"
type input "235"
type input "47"
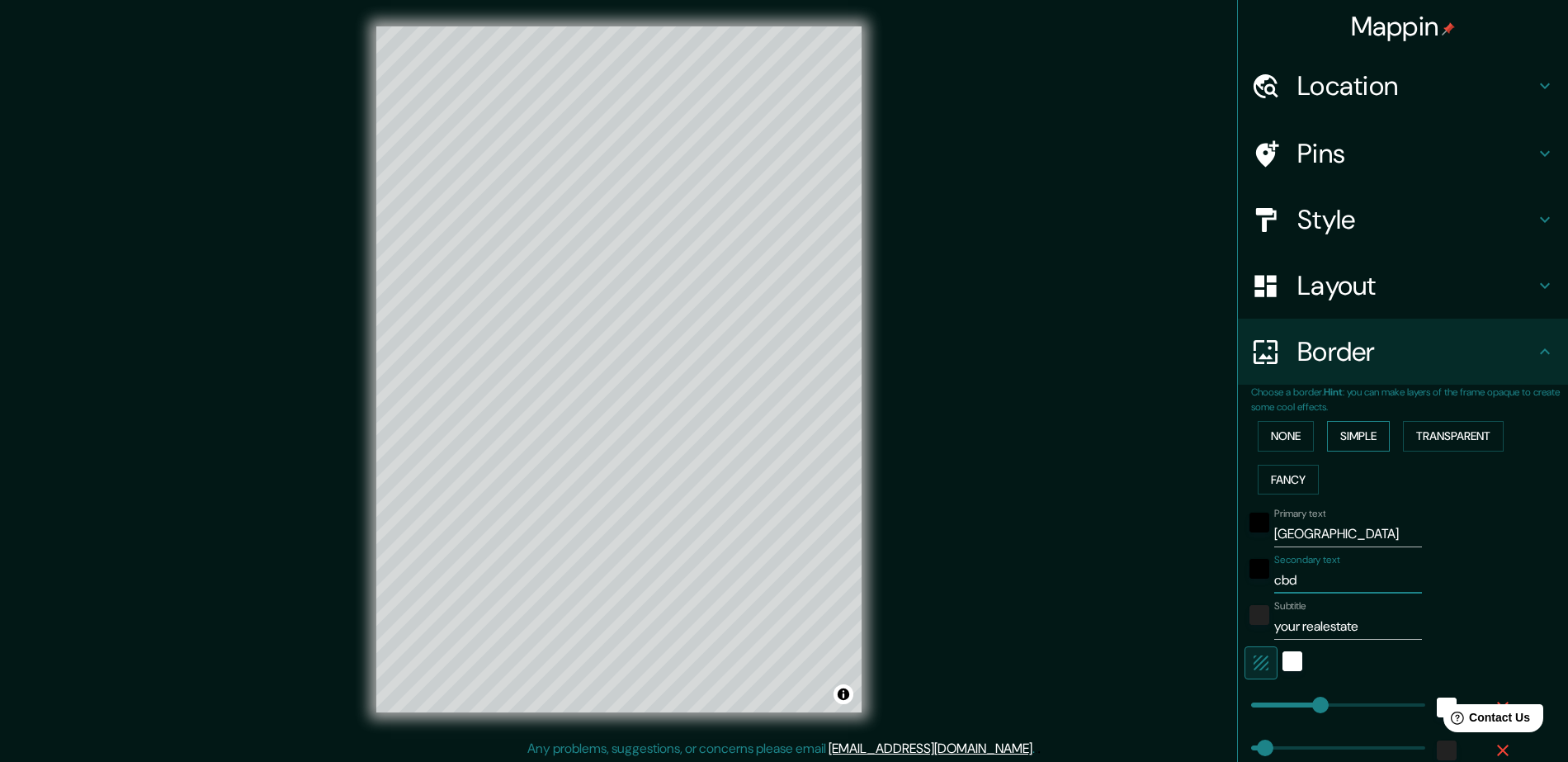
type input "cbd"
click at [1357, 435] on button "Simple" at bounding box center [1358, 436] width 62 height 30
type input "235"
type input "47"
click at [1278, 488] on button "Fancy" at bounding box center [1288, 480] width 61 height 30
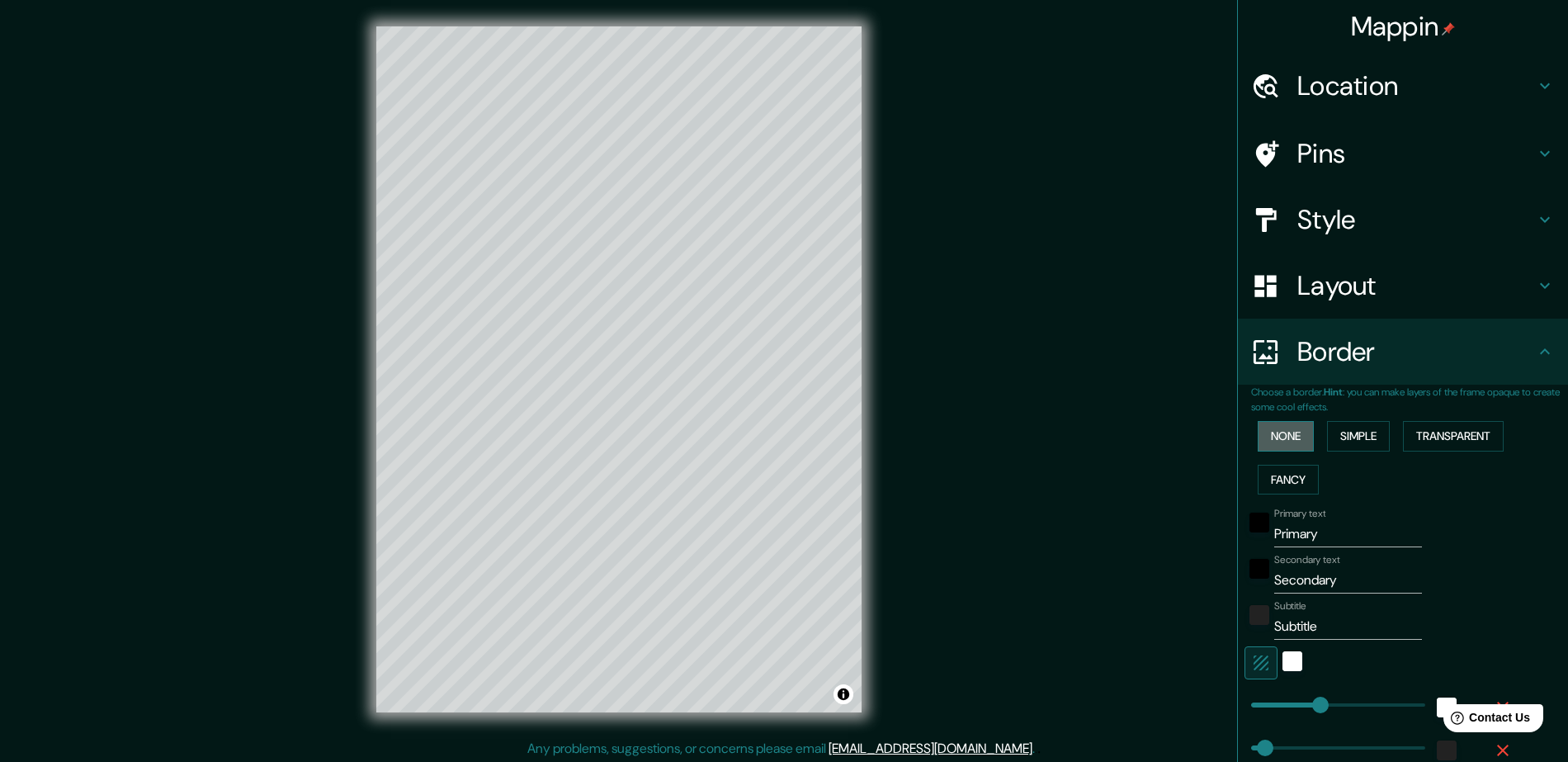
click at [1276, 439] on button "None" at bounding box center [1286, 436] width 56 height 30
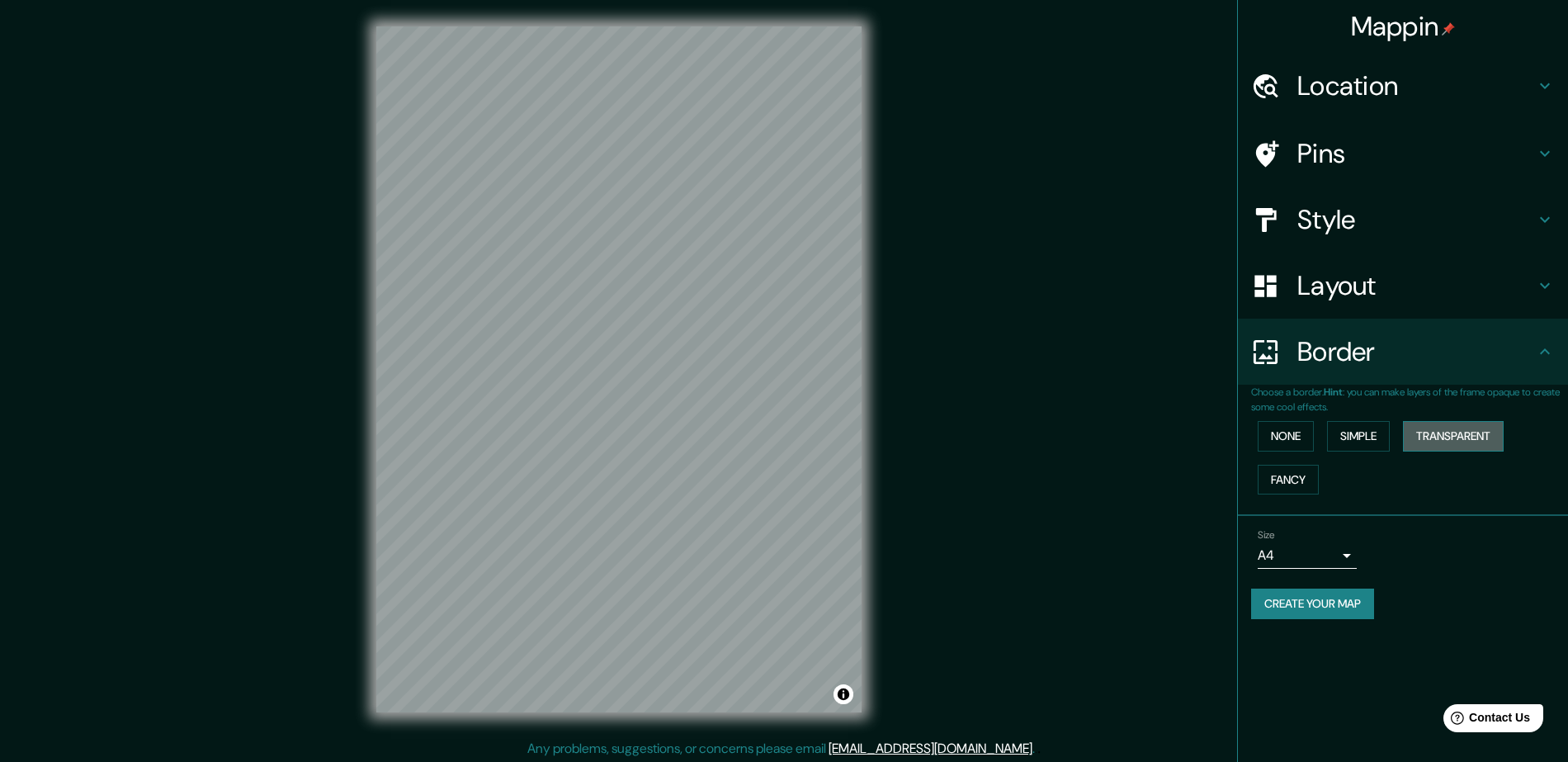
click at [1453, 438] on button "Transparent" at bounding box center [1453, 436] width 101 height 30
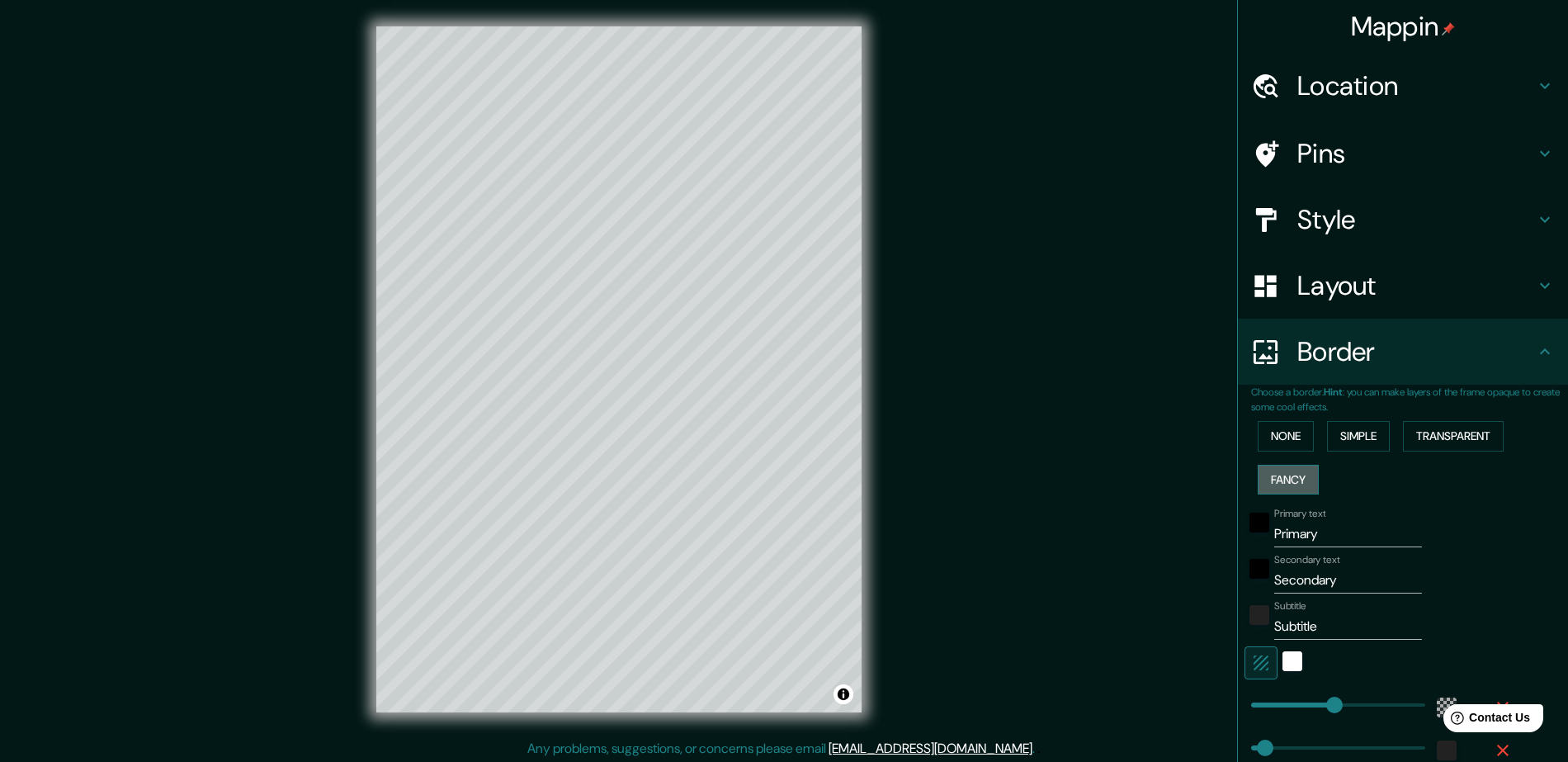
click at [1279, 473] on button "Fancy" at bounding box center [1288, 480] width 61 height 30
click at [1443, 427] on button "Transparent" at bounding box center [1453, 436] width 101 height 30
click at [1320, 539] on input "Primary" at bounding box center [1348, 533] width 148 height 26
type input "m"
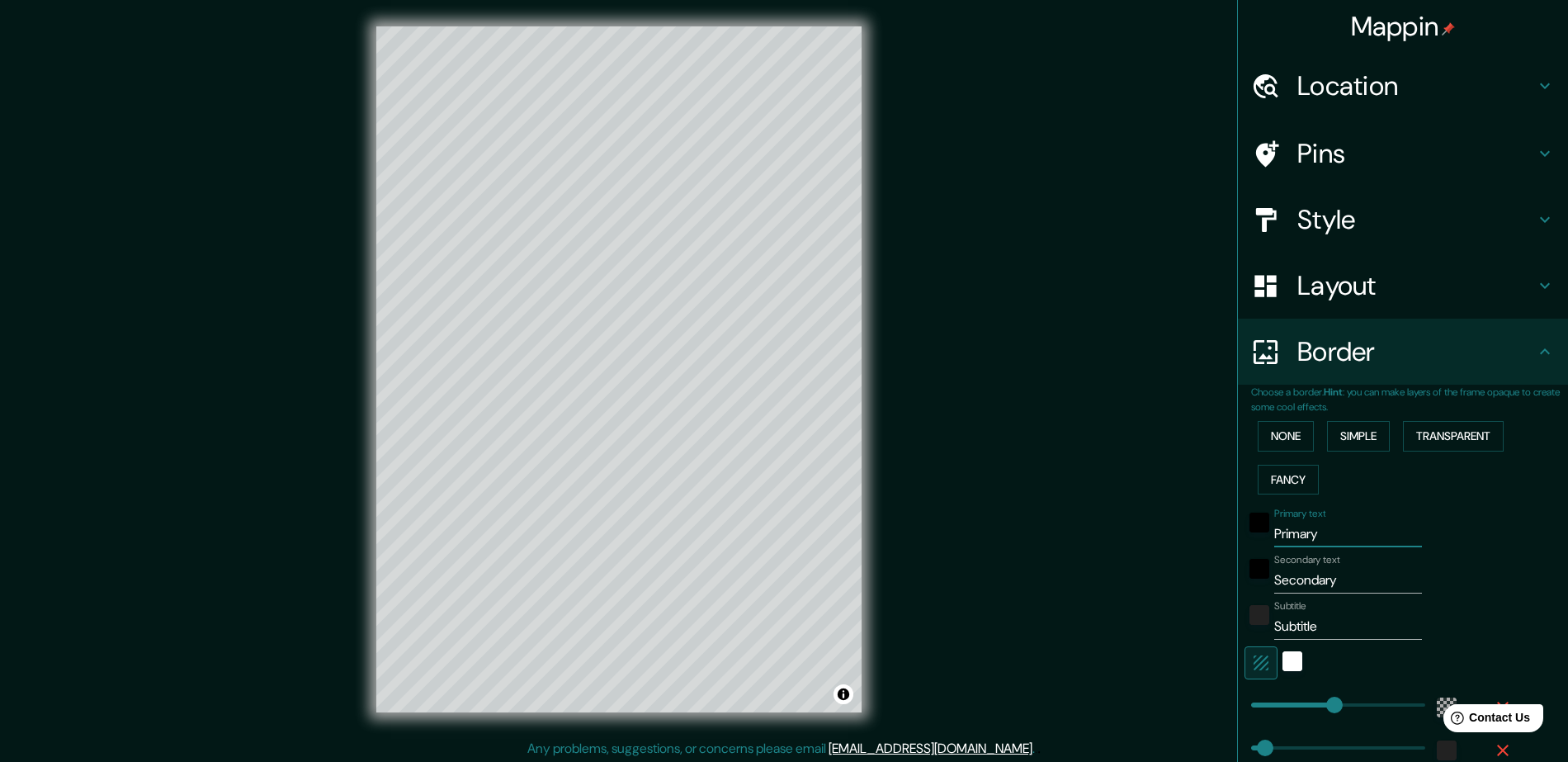
type input "282"
type input "47"
type input "me"
type input "282"
type input "47"
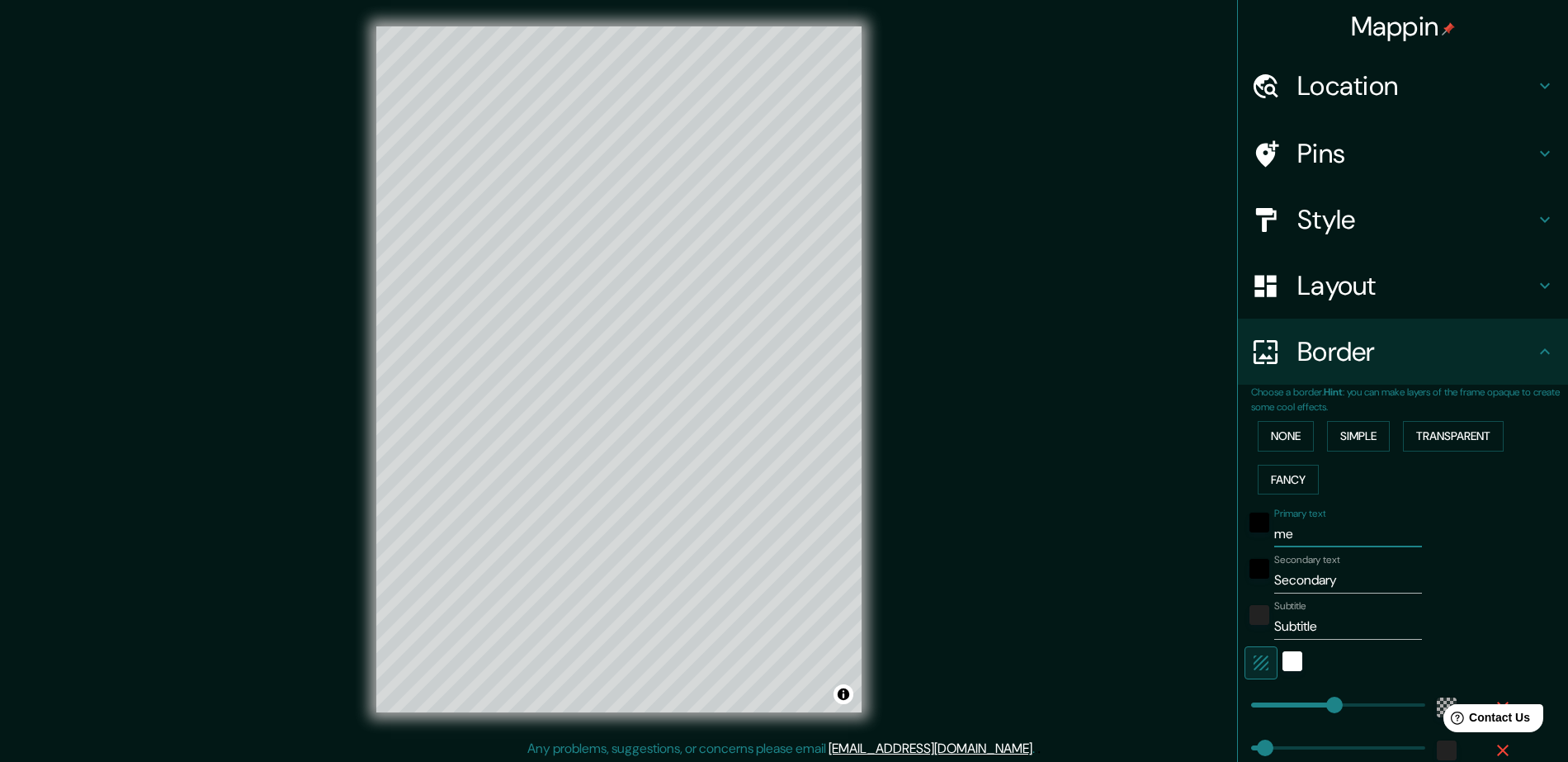
type input "[PERSON_NAME]"
type input "282"
type input "47"
type input "melb"
type input "282"
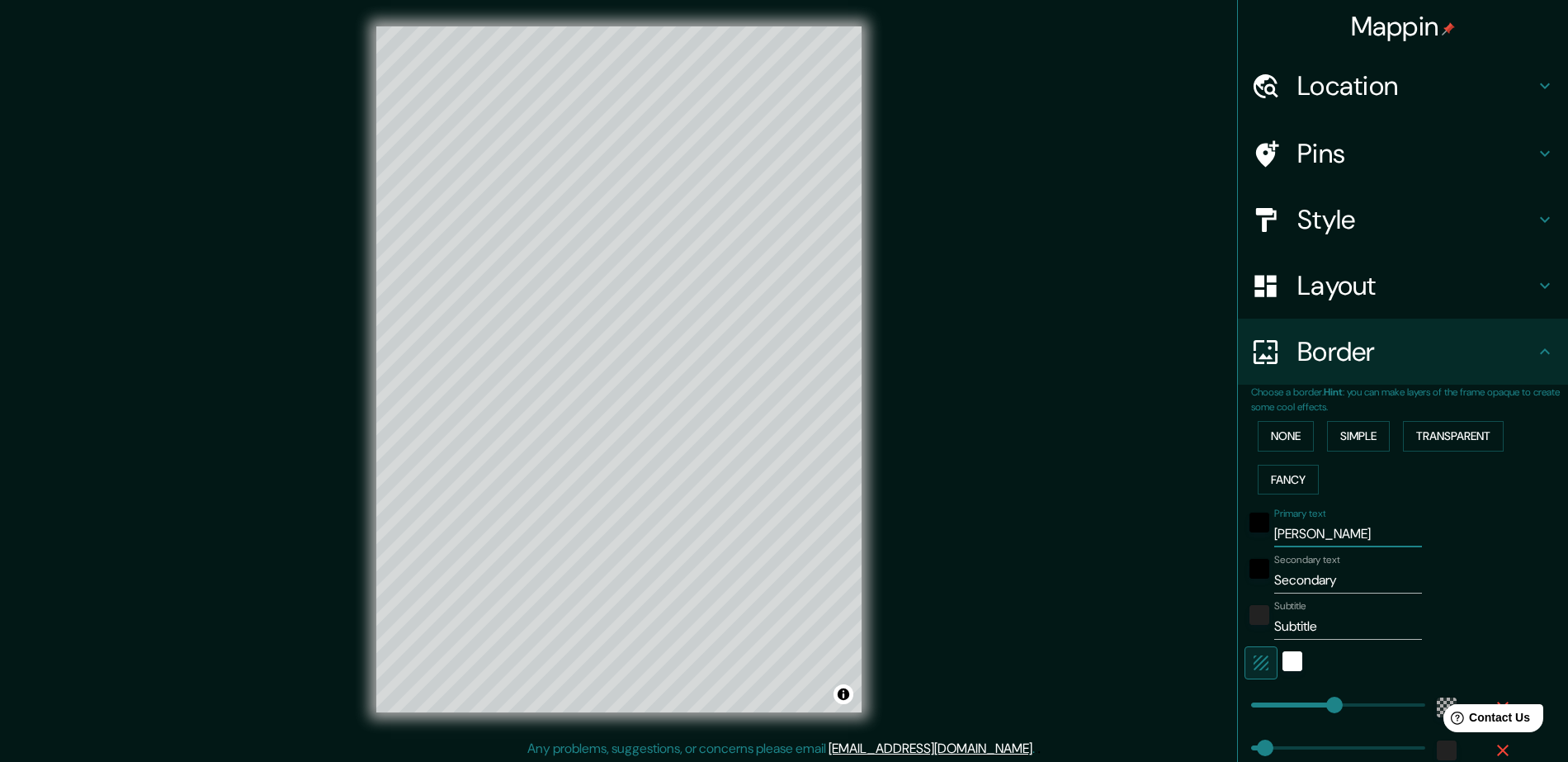
type input "47"
type input "melbo"
type input "282"
type input "47"
type input "melbou"
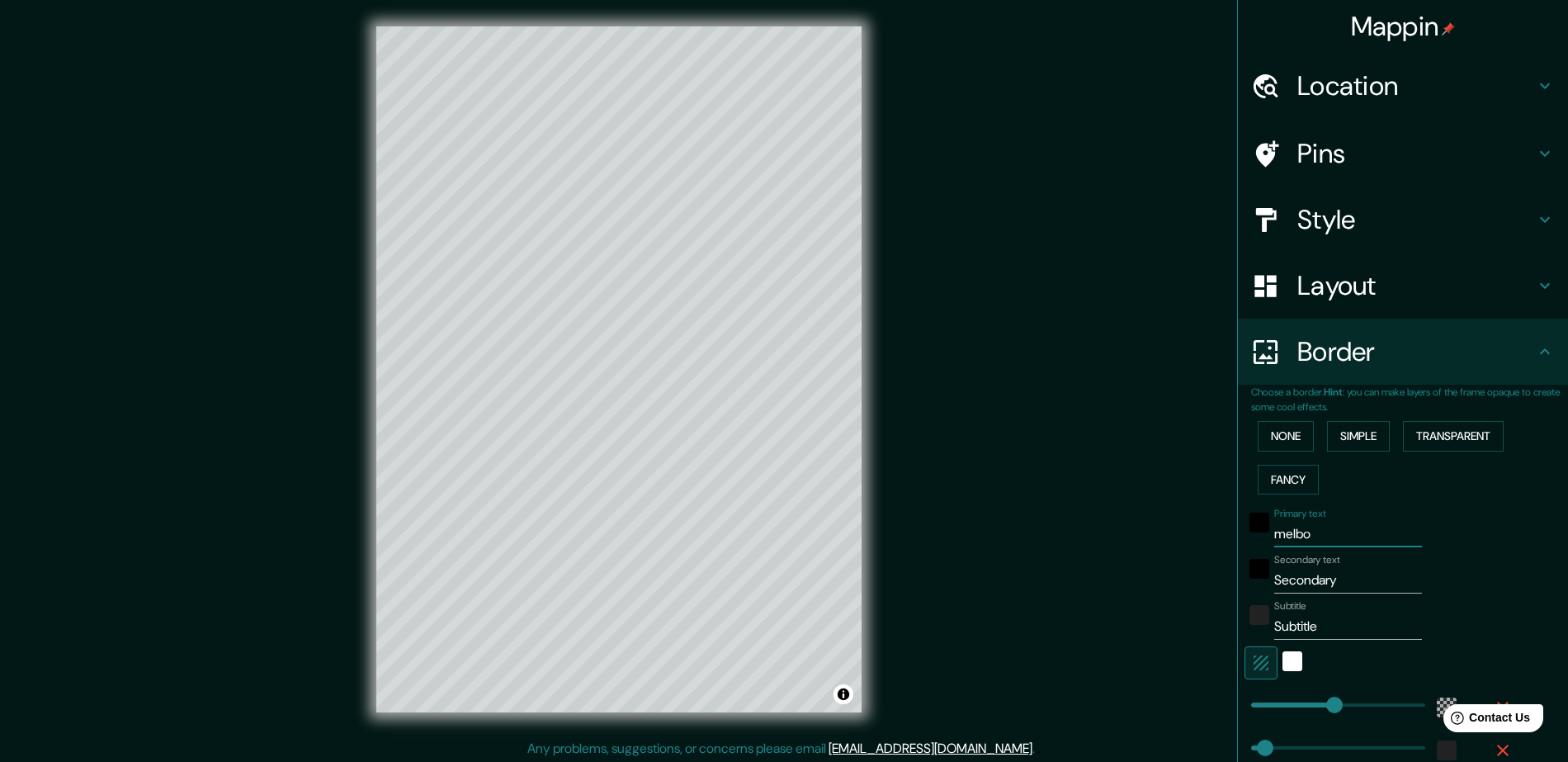
type input "282"
type input "47"
type input "melbour"
type input "282"
type input "47"
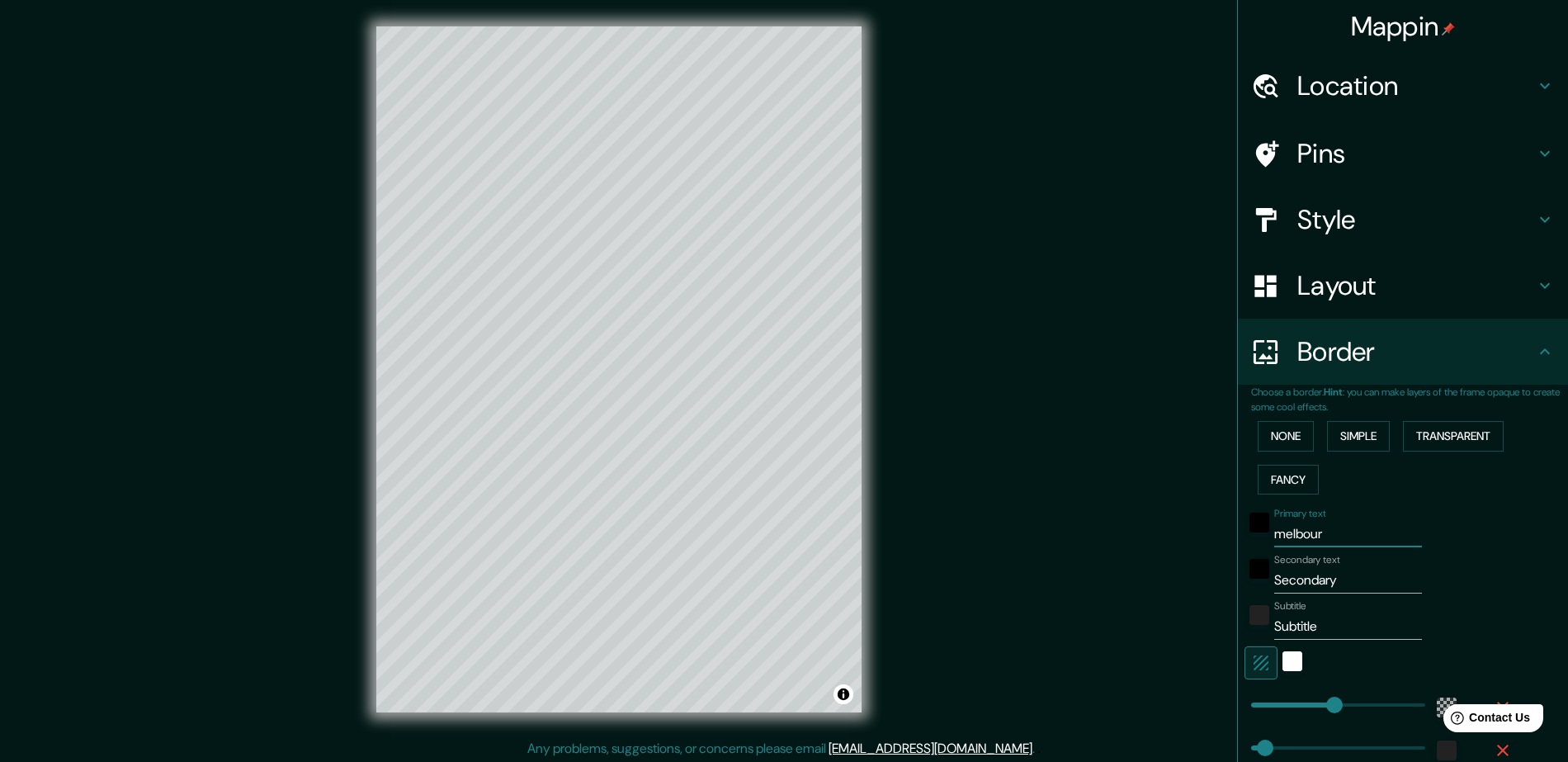
type input "melbourn"
type input "282"
type input "47"
type input "[GEOGRAPHIC_DATA]"
type input "282"
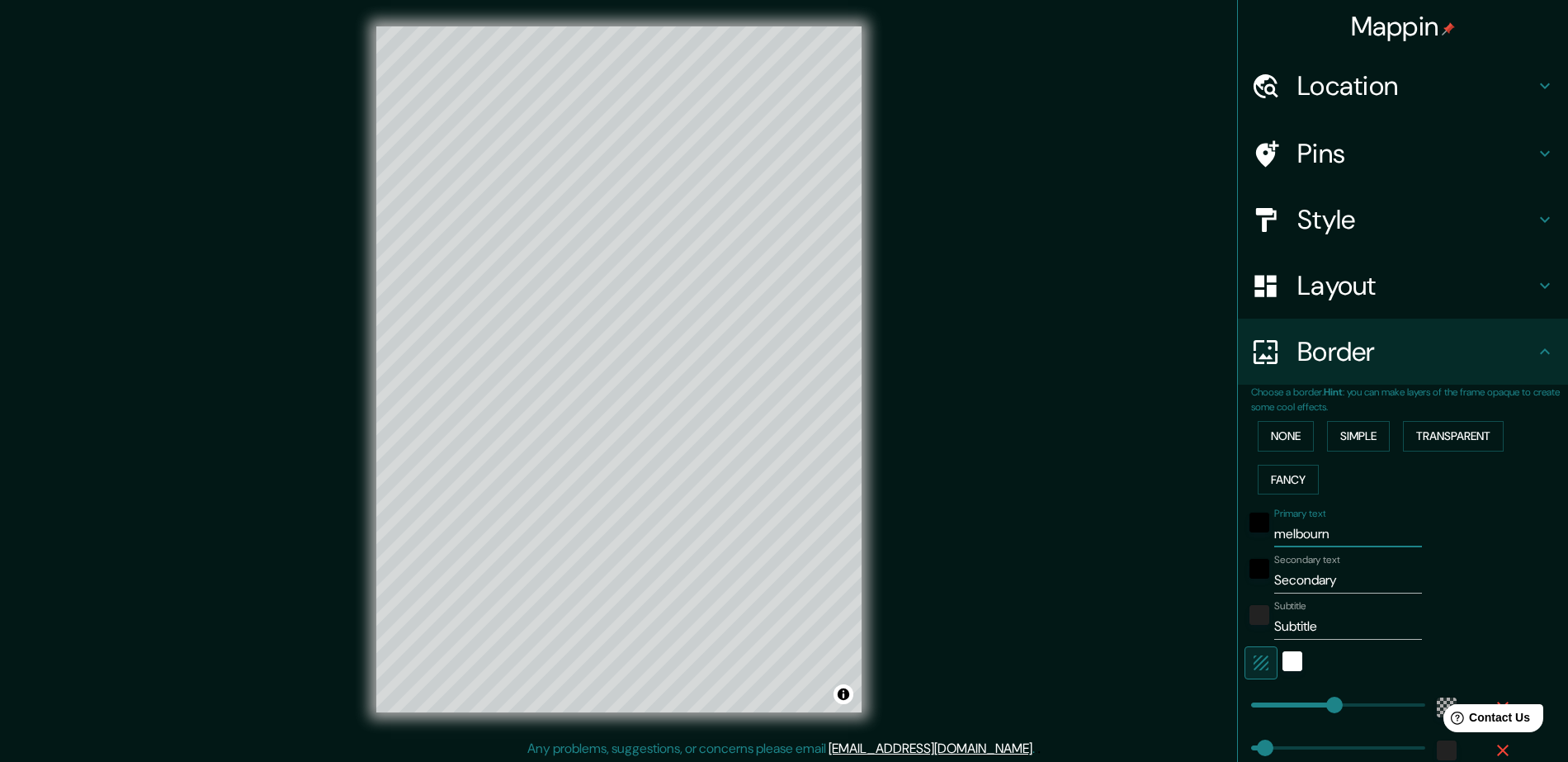
type input "47"
type input "[GEOGRAPHIC_DATA]"
click at [1319, 577] on input "Secondary" at bounding box center [1348, 580] width 148 height 26
type input "c"
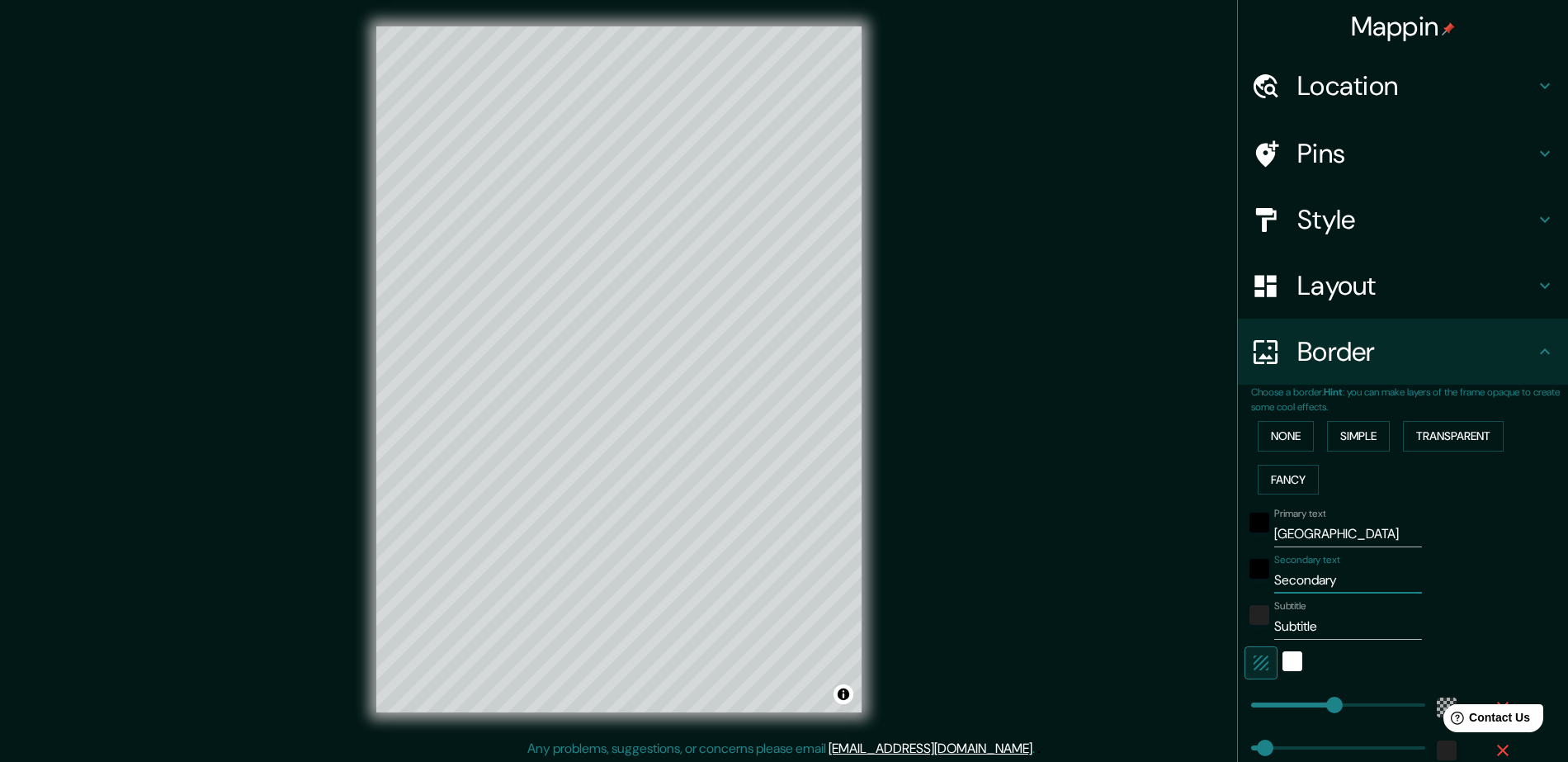
type input "282"
type input "47"
type input "cbd"
type input "282"
type input "47"
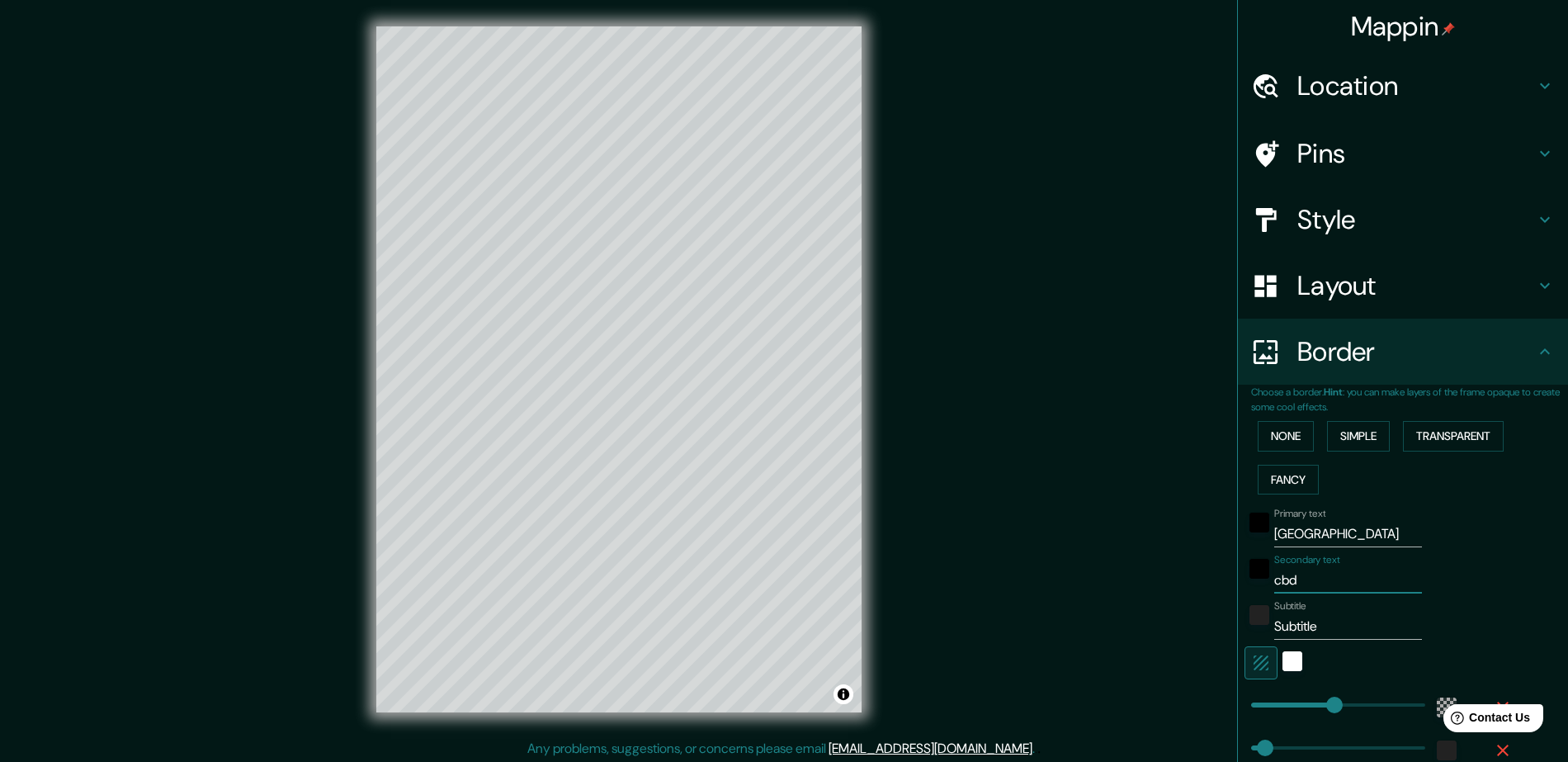
type input "cbd"
click at [1539, 215] on icon at bounding box center [1545, 219] width 19 height 19
type input "282"
type input "47"
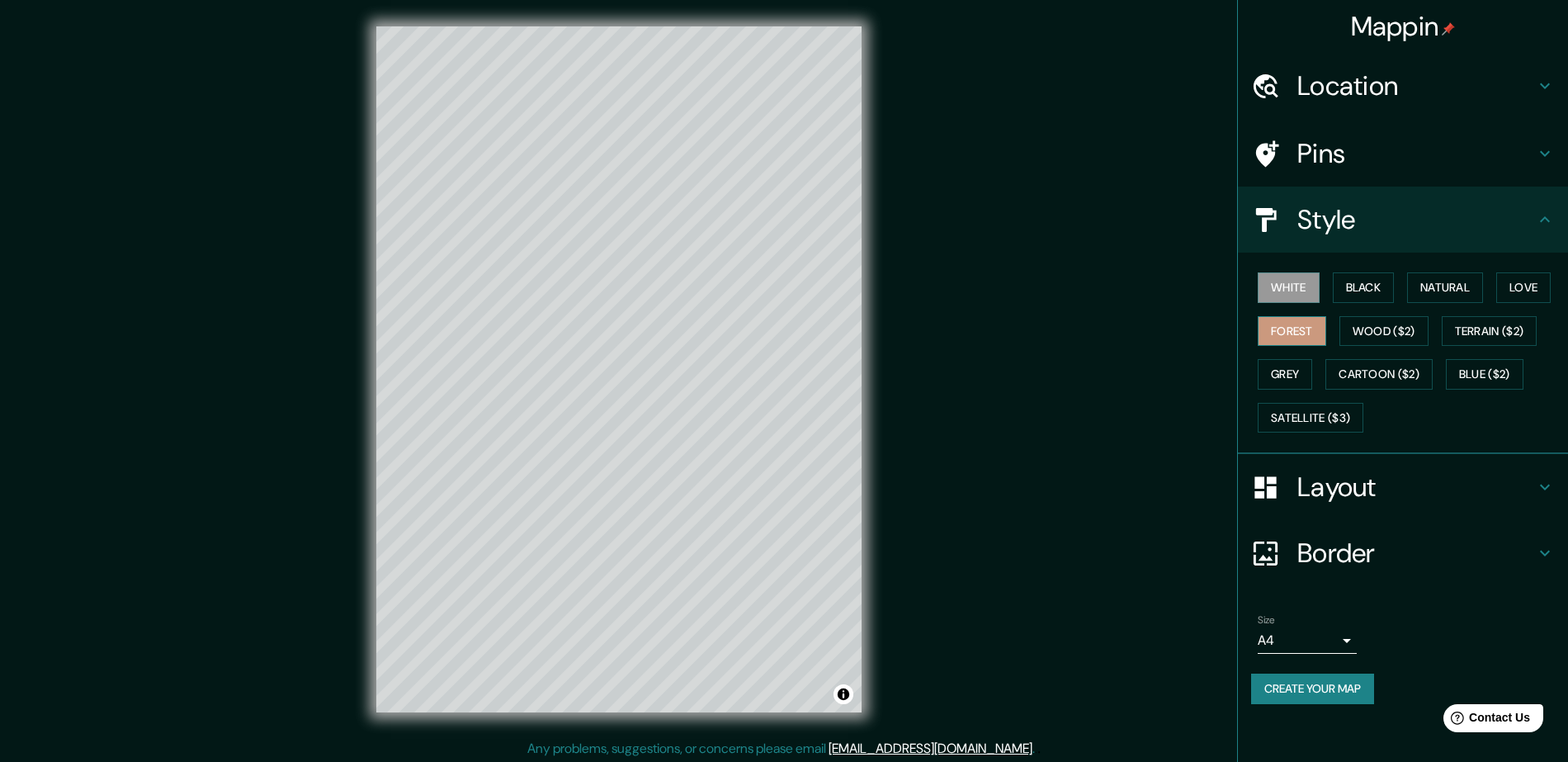
click at [1309, 333] on button "Forest" at bounding box center [1292, 331] width 68 height 30
click at [1372, 291] on button "Black" at bounding box center [1364, 287] width 62 height 30
click at [1440, 289] on button "Natural" at bounding box center [1445, 287] width 76 height 30
click at [1536, 286] on button "Love" at bounding box center [1523, 287] width 54 height 30
click at [1483, 377] on button "Blue ($2)" at bounding box center [1484, 374] width 78 height 30
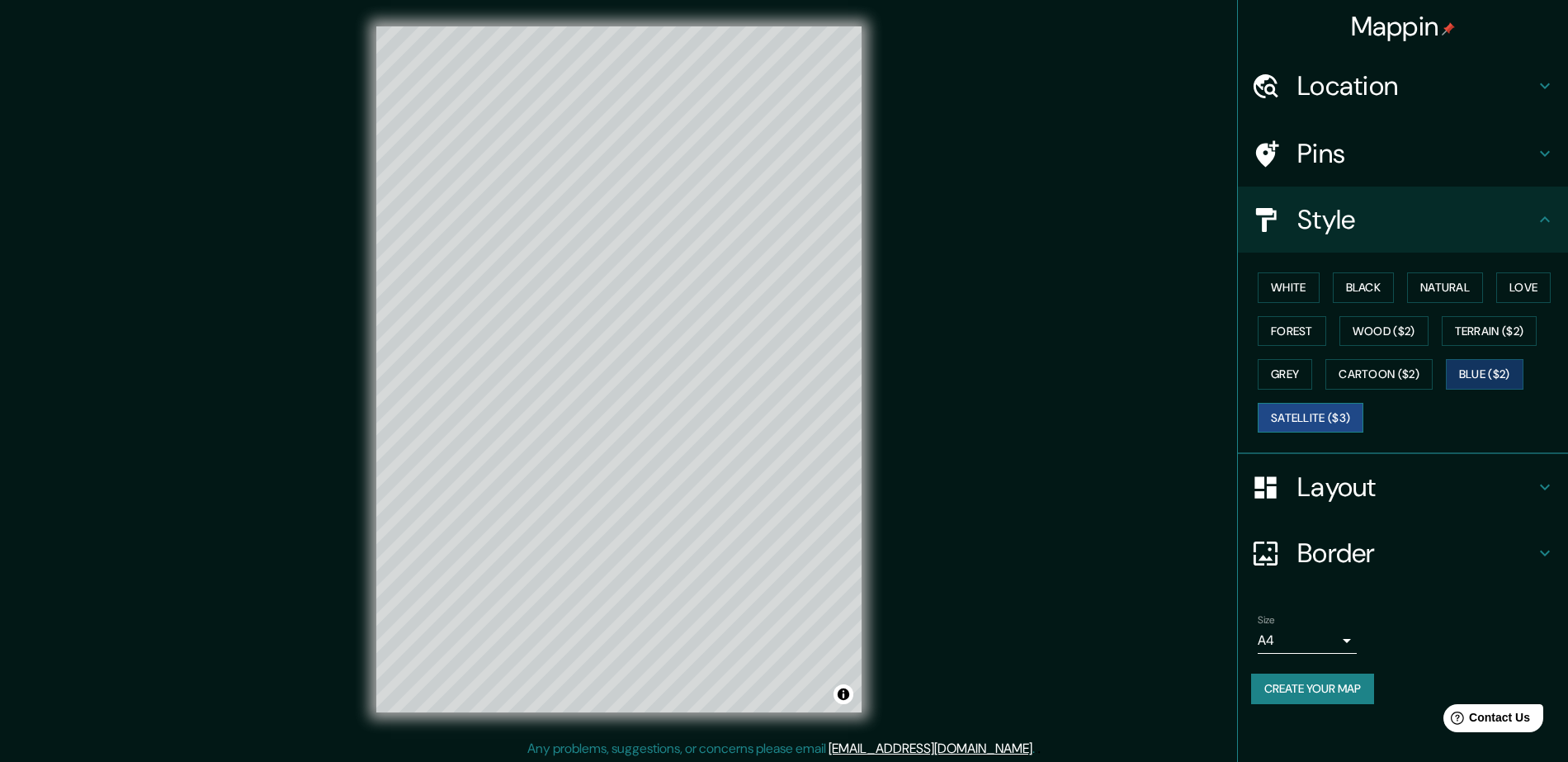
click at [1336, 416] on button "Satellite ($3)" at bounding box center [1310, 417] width 106 height 30
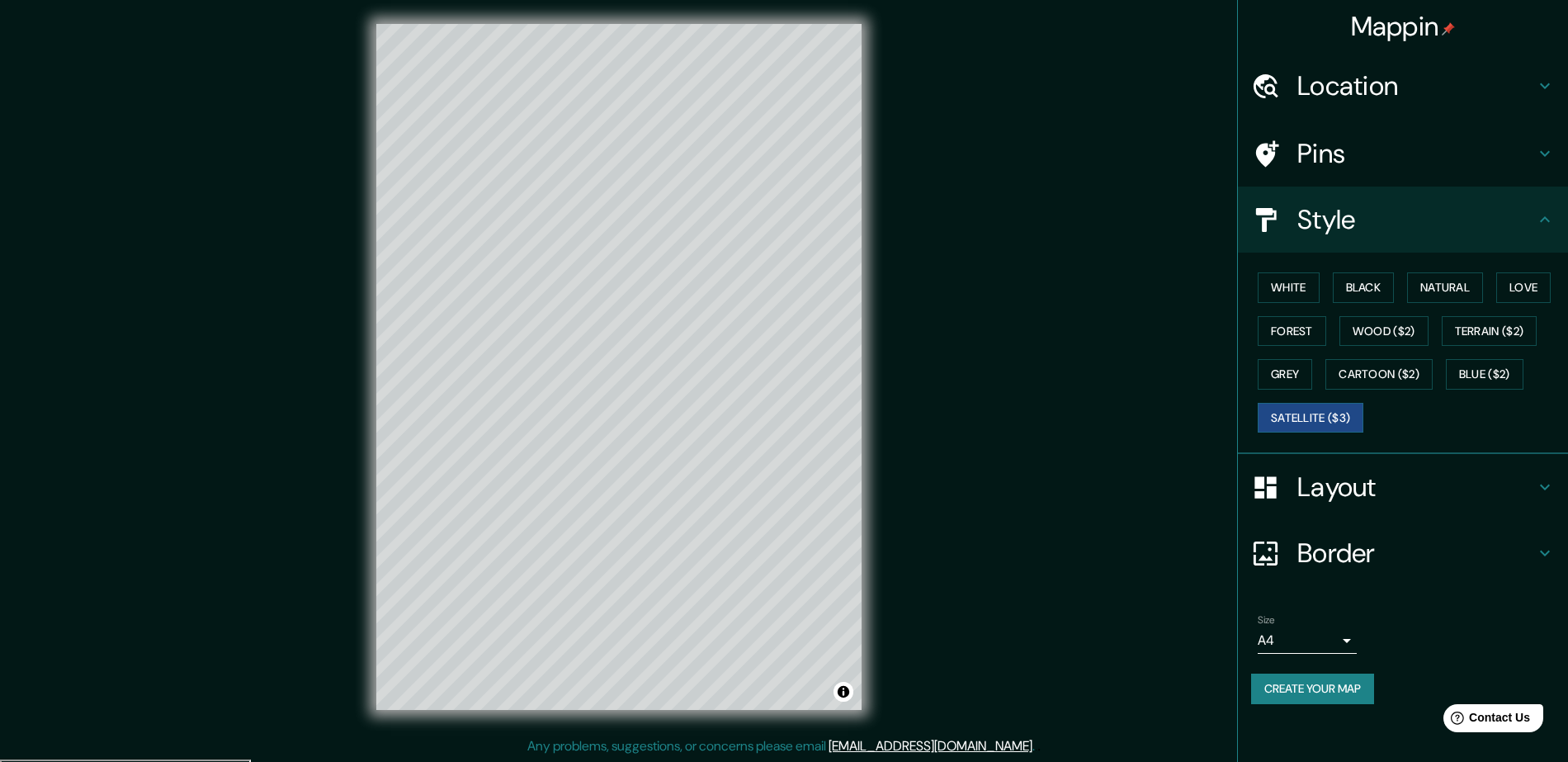
scroll to position [3, 0]
click at [1541, 485] on icon at bounding box center [1545, 488] width 10 height 6
type input "282"
type input "47"
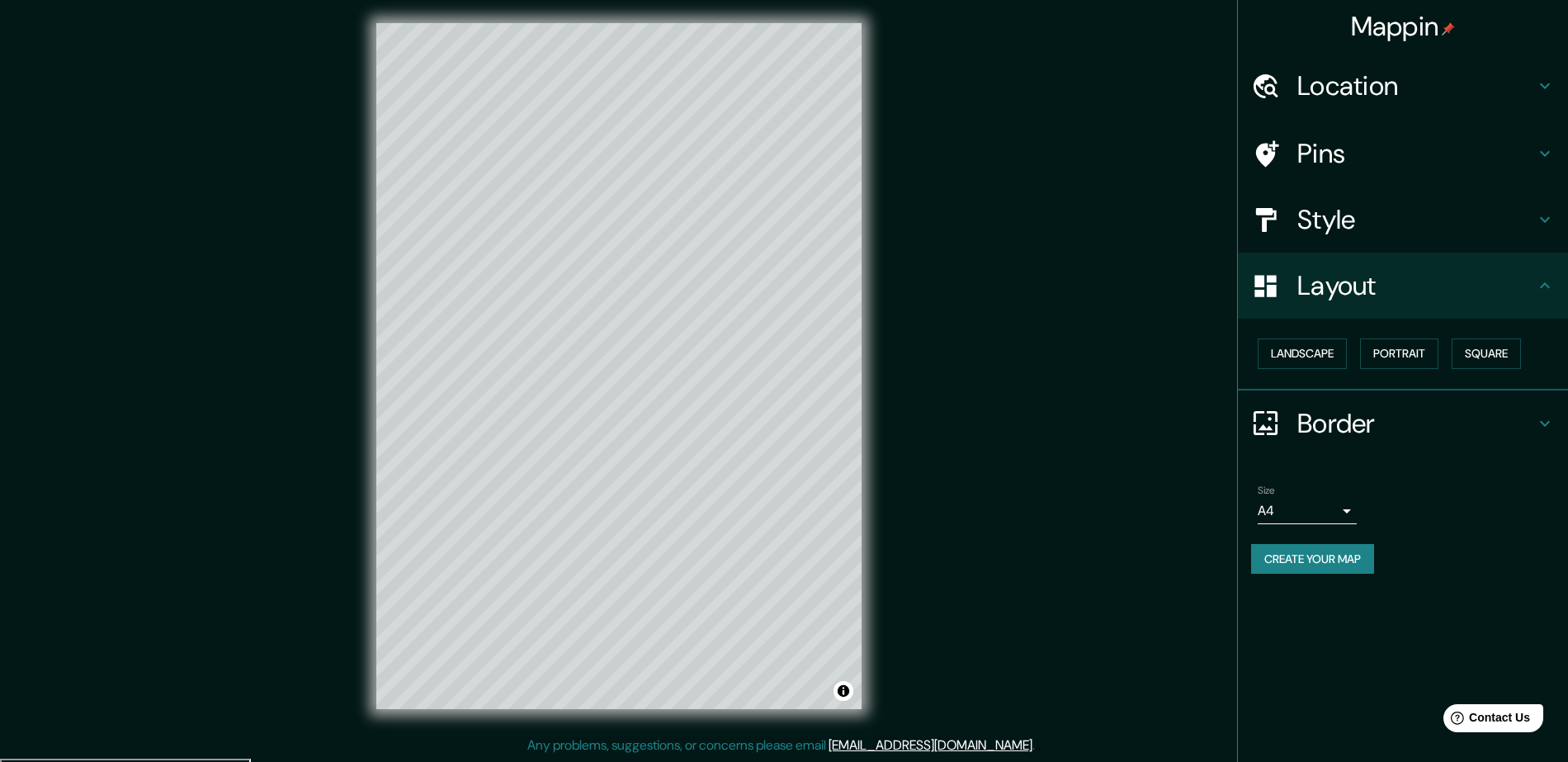
click at [1551, 427] on icon at bounding box center [1545, 423] width 19 height 19
type input "282"
type input "47"
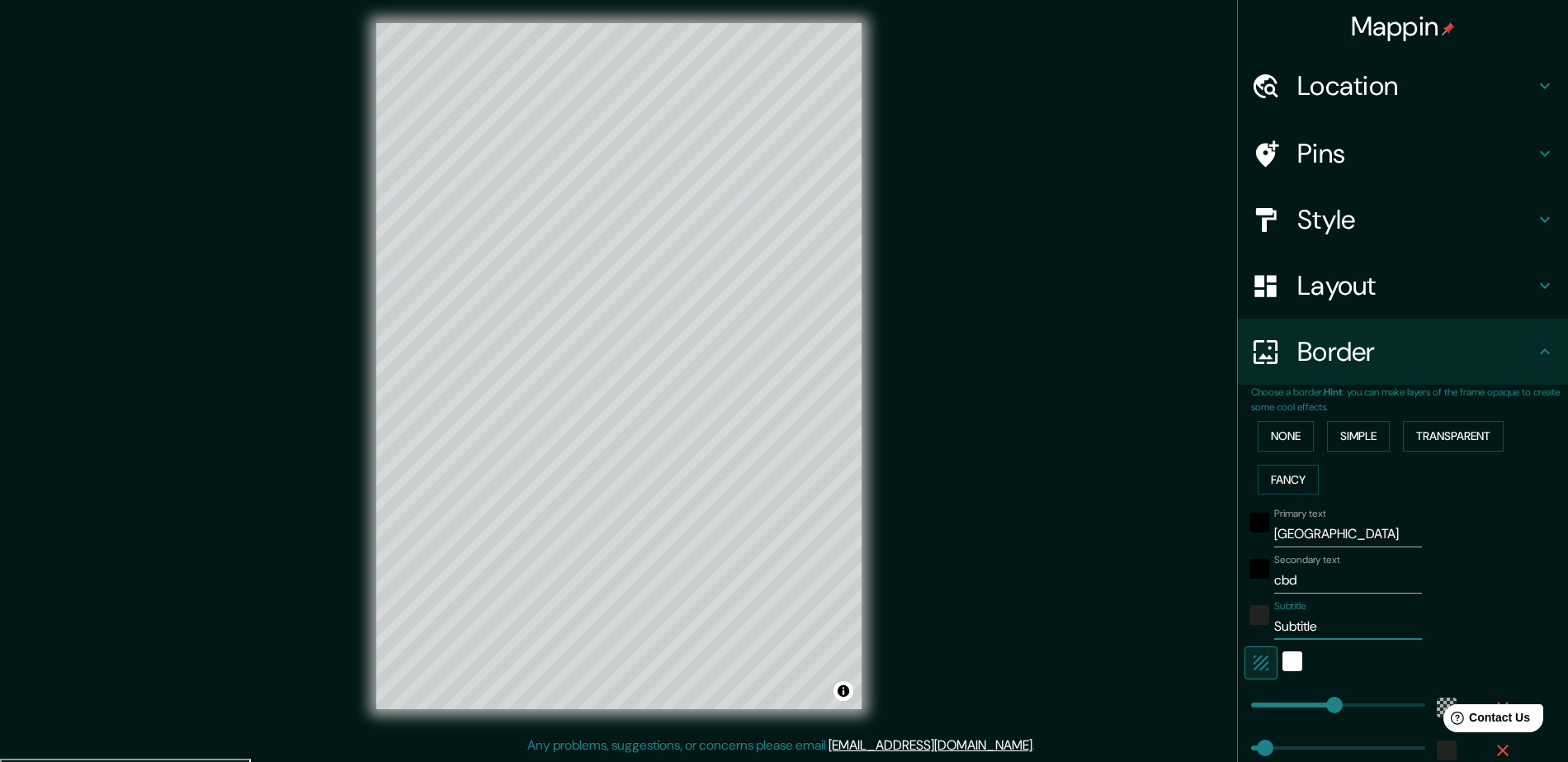
click at [1312, 618] on input "Subtitle" at bounding box center [1348, 626] width 148 height 26
type input "y"
type input "282"
type input "47"
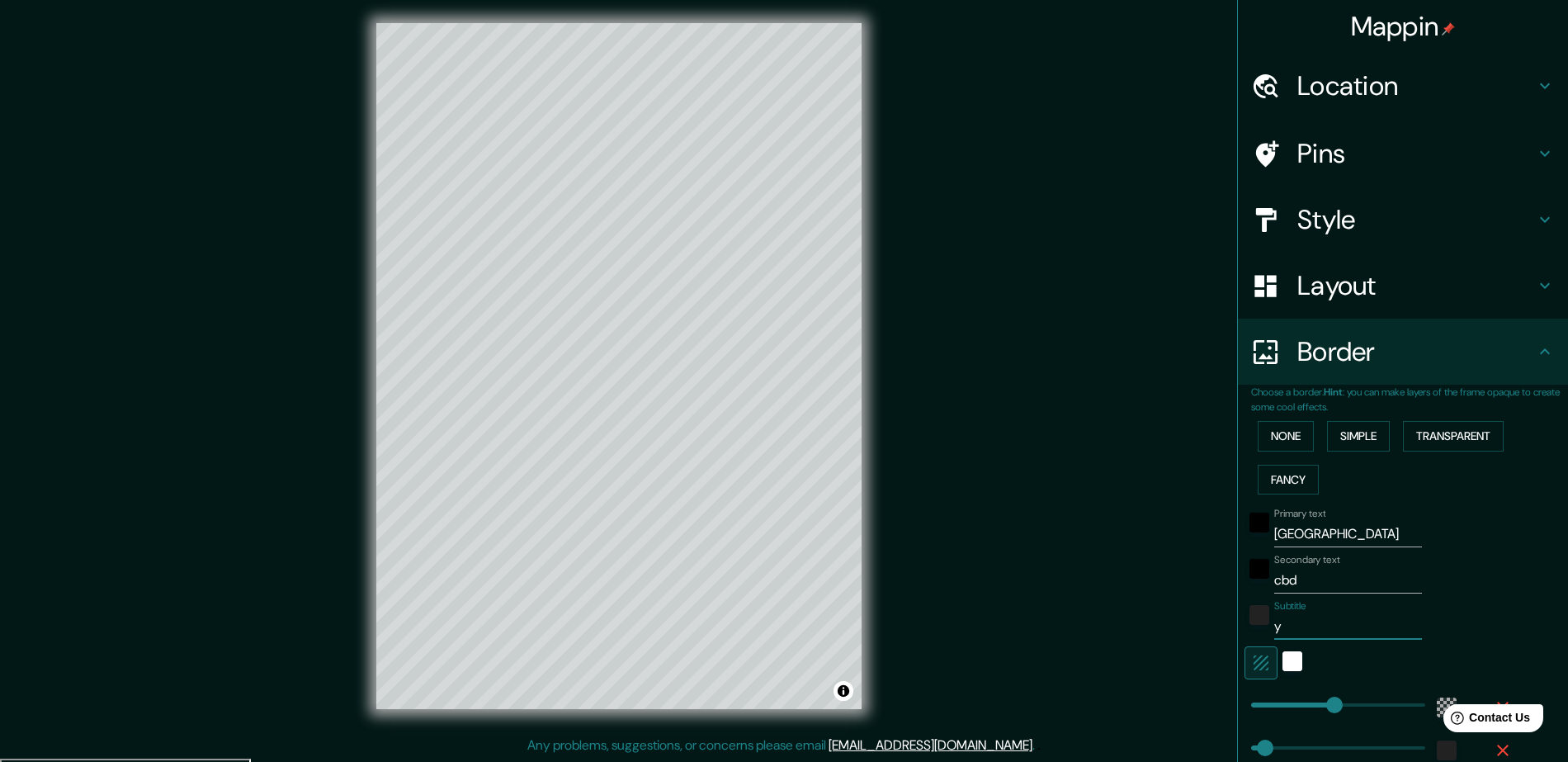
type input "yo"
type input "282"
type input "47"
type input "you"
type input "282"
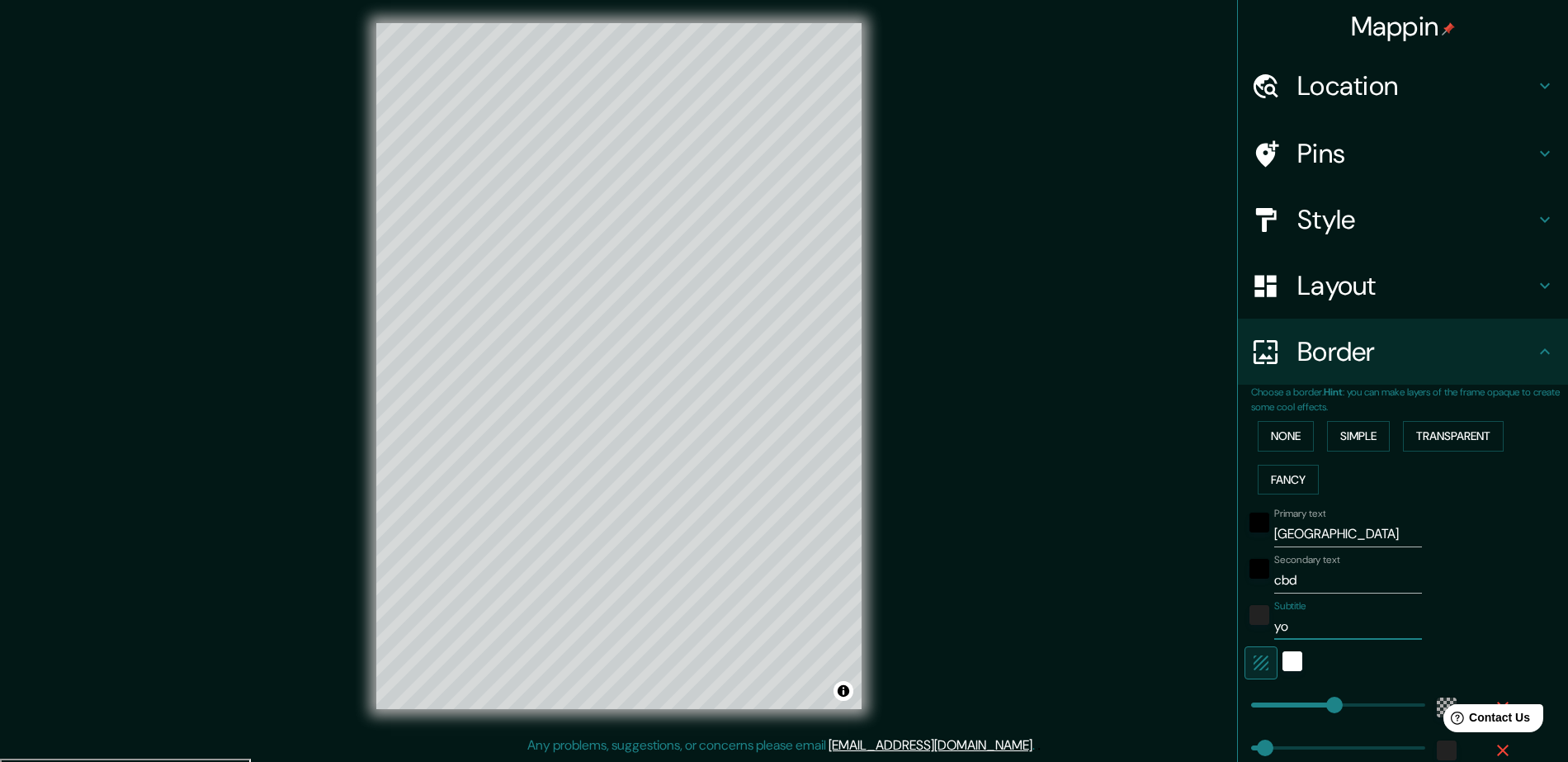
type input "47"
type input "you"
type input "282"
type input "47"
type input "you"
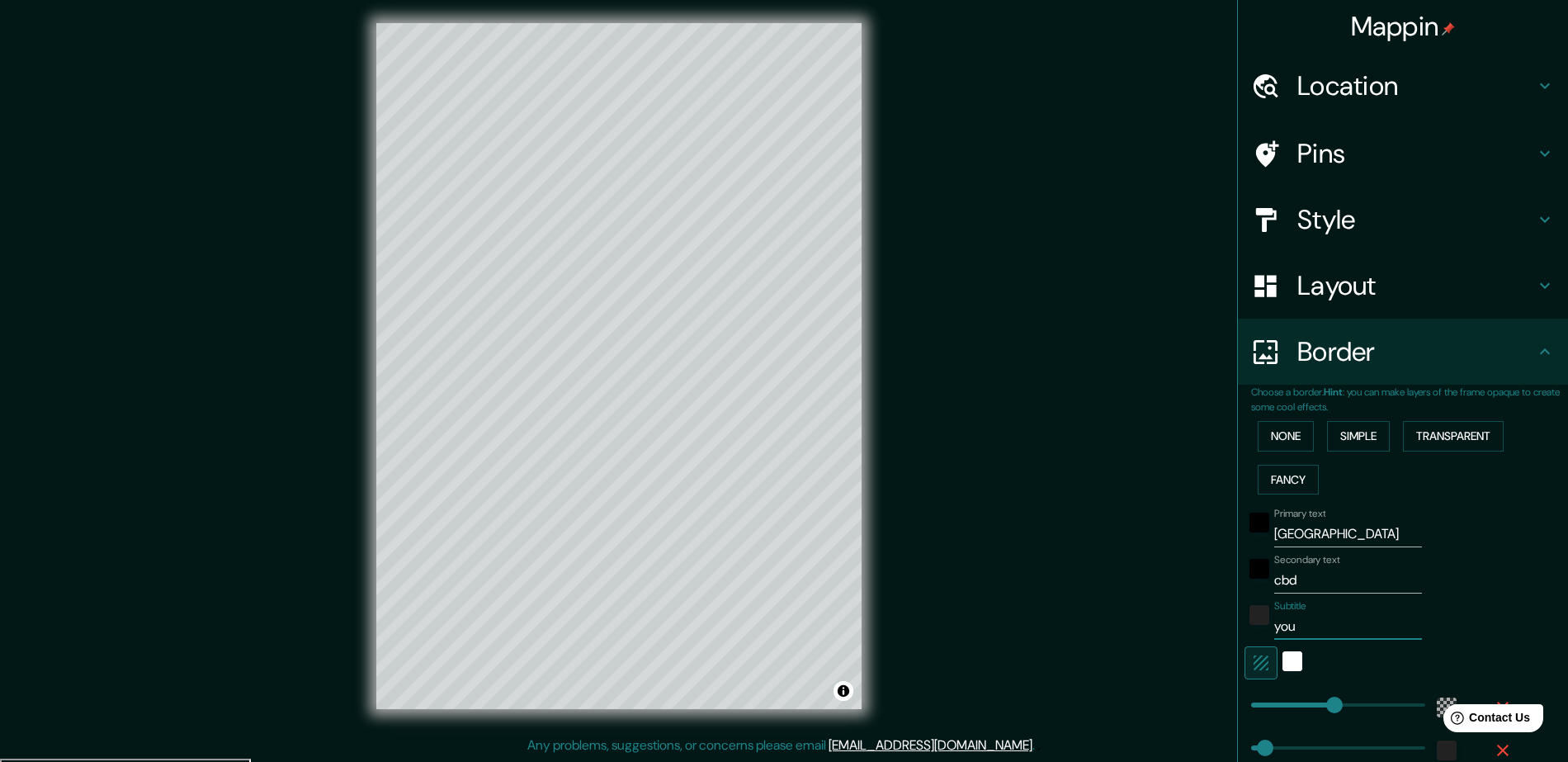
type input "282"
type input "47"
type input "your"
type input "282"
type input "47"
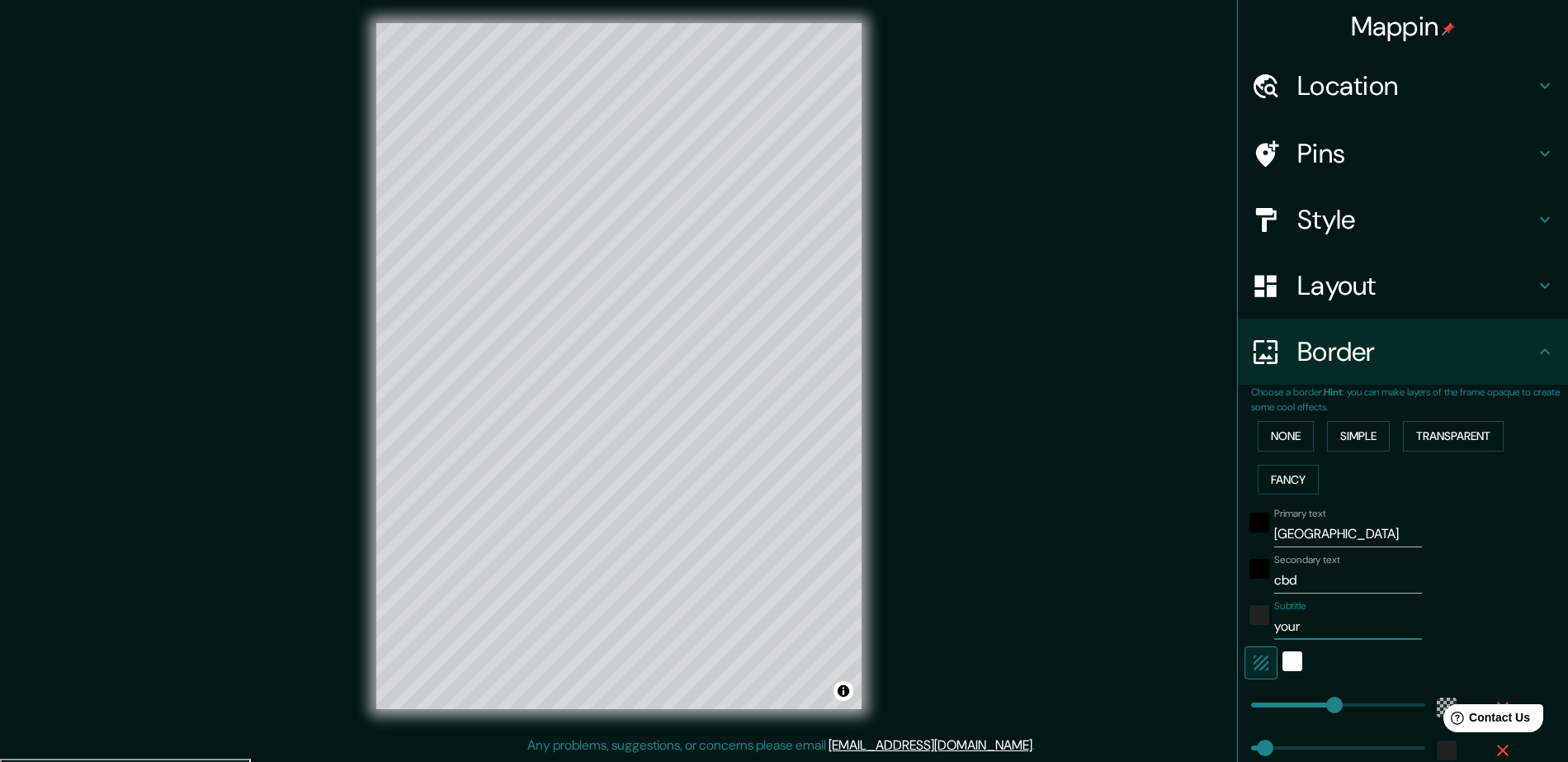
type input "your"
type input "282"
type input "47"
type input "your r"
type input "282"
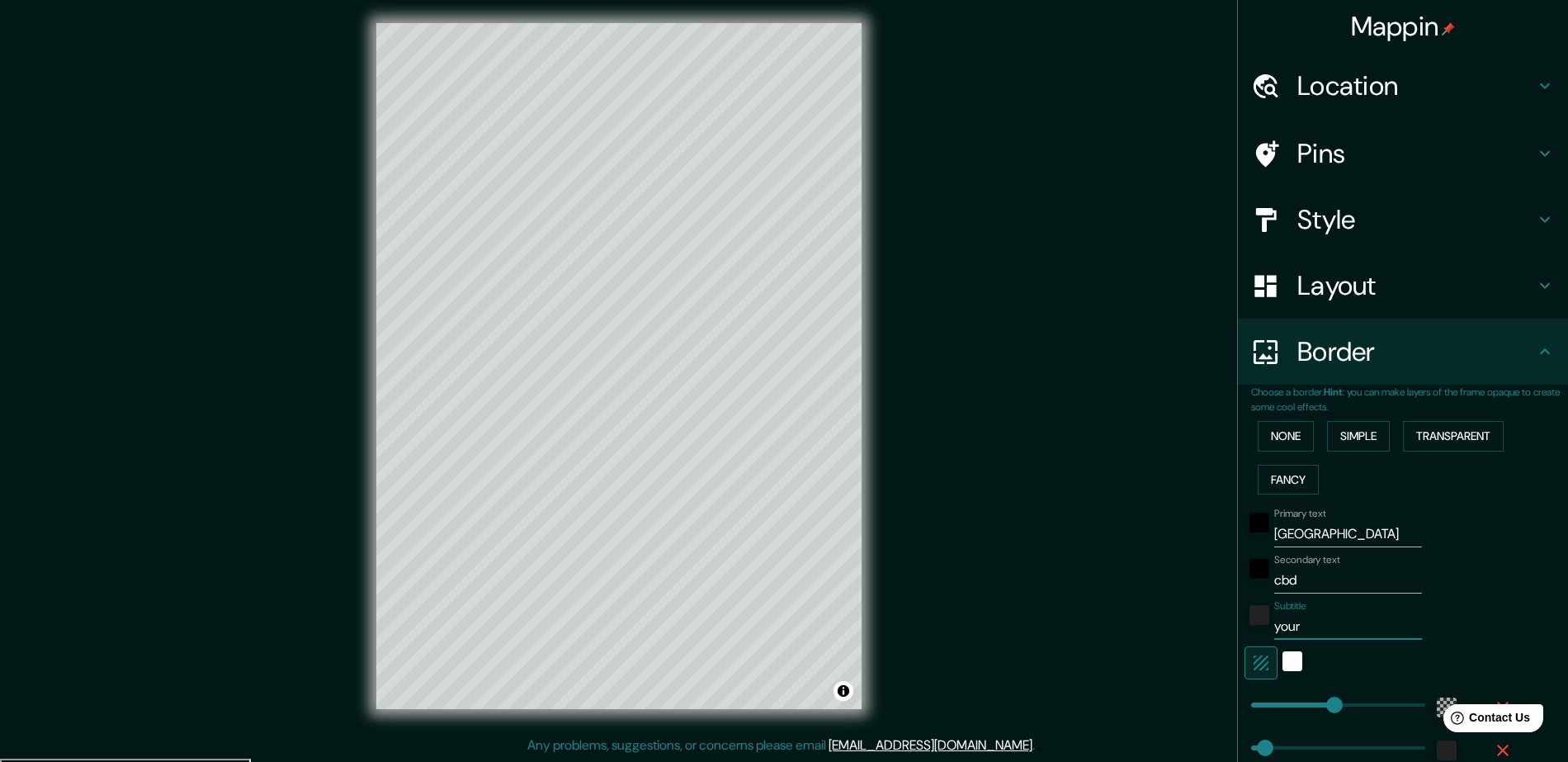
type input "47"
type input "your re"
type input "282"
type input "47"
type input "your rea"
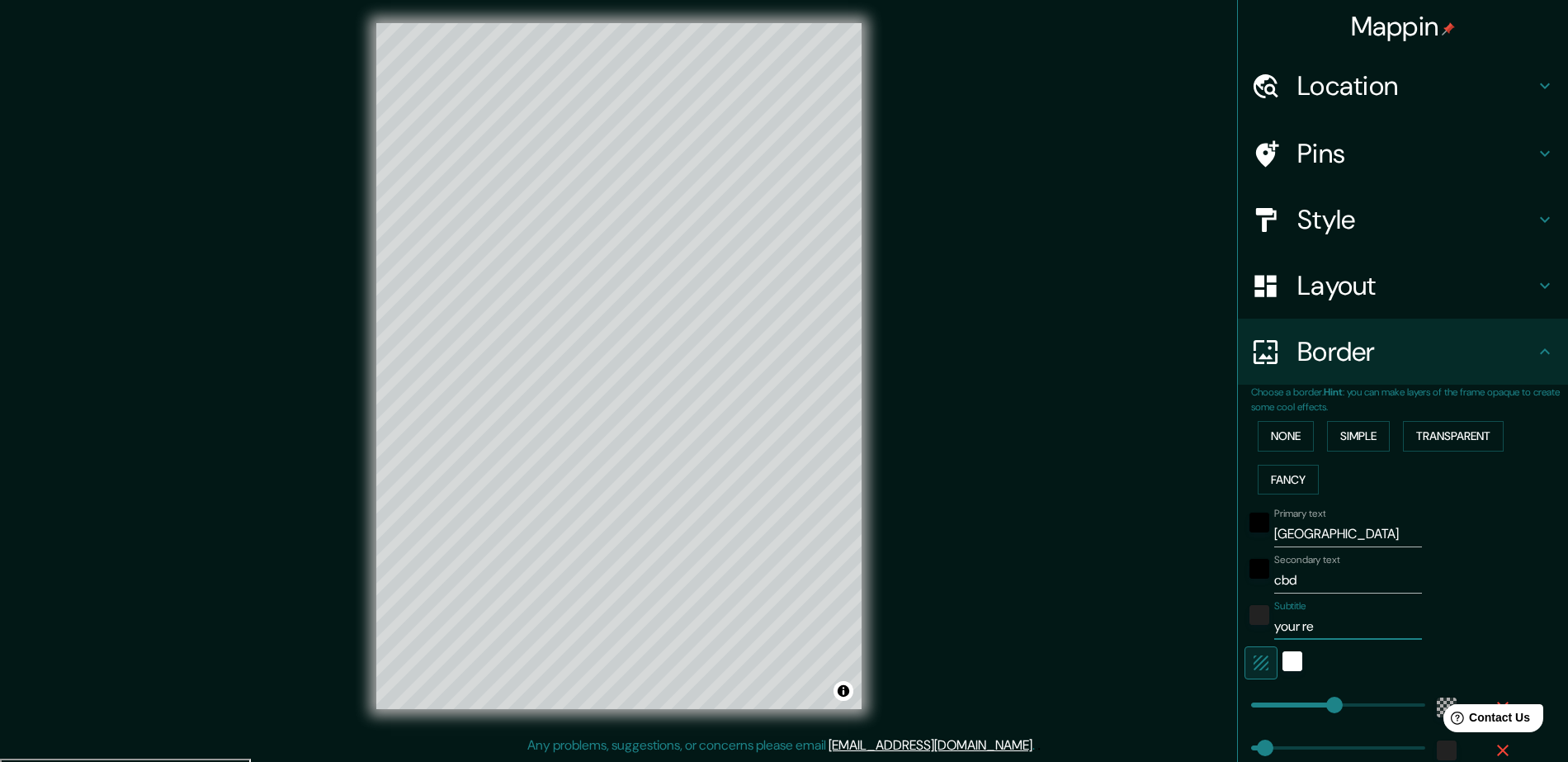
type input "282"
type input "47"
type input "your real"
type input "282"
type input "47"
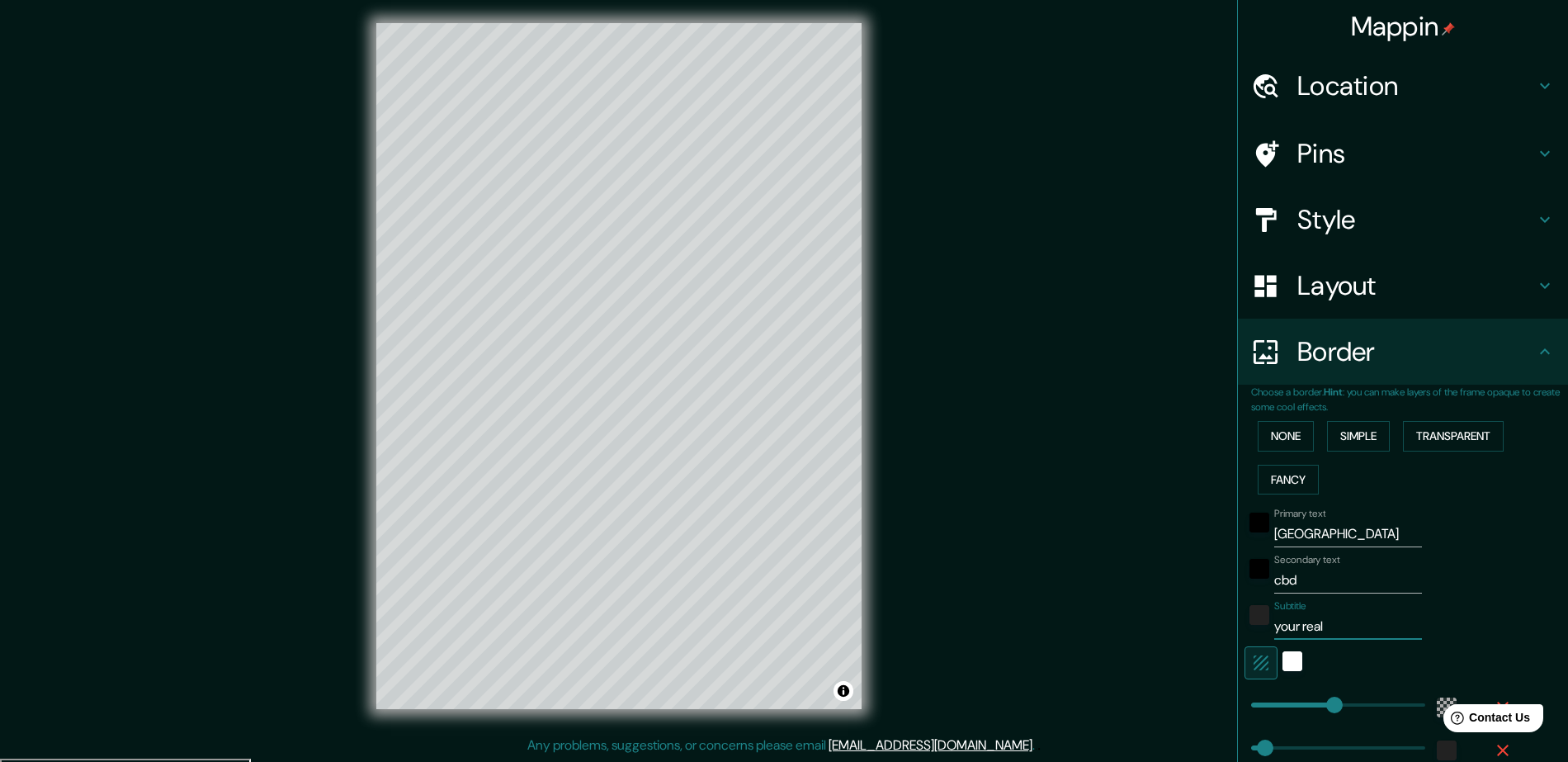
type input "your [PERSON_NAME]"
type input "282"
type input "47"
type input "your reales"
type input "282"
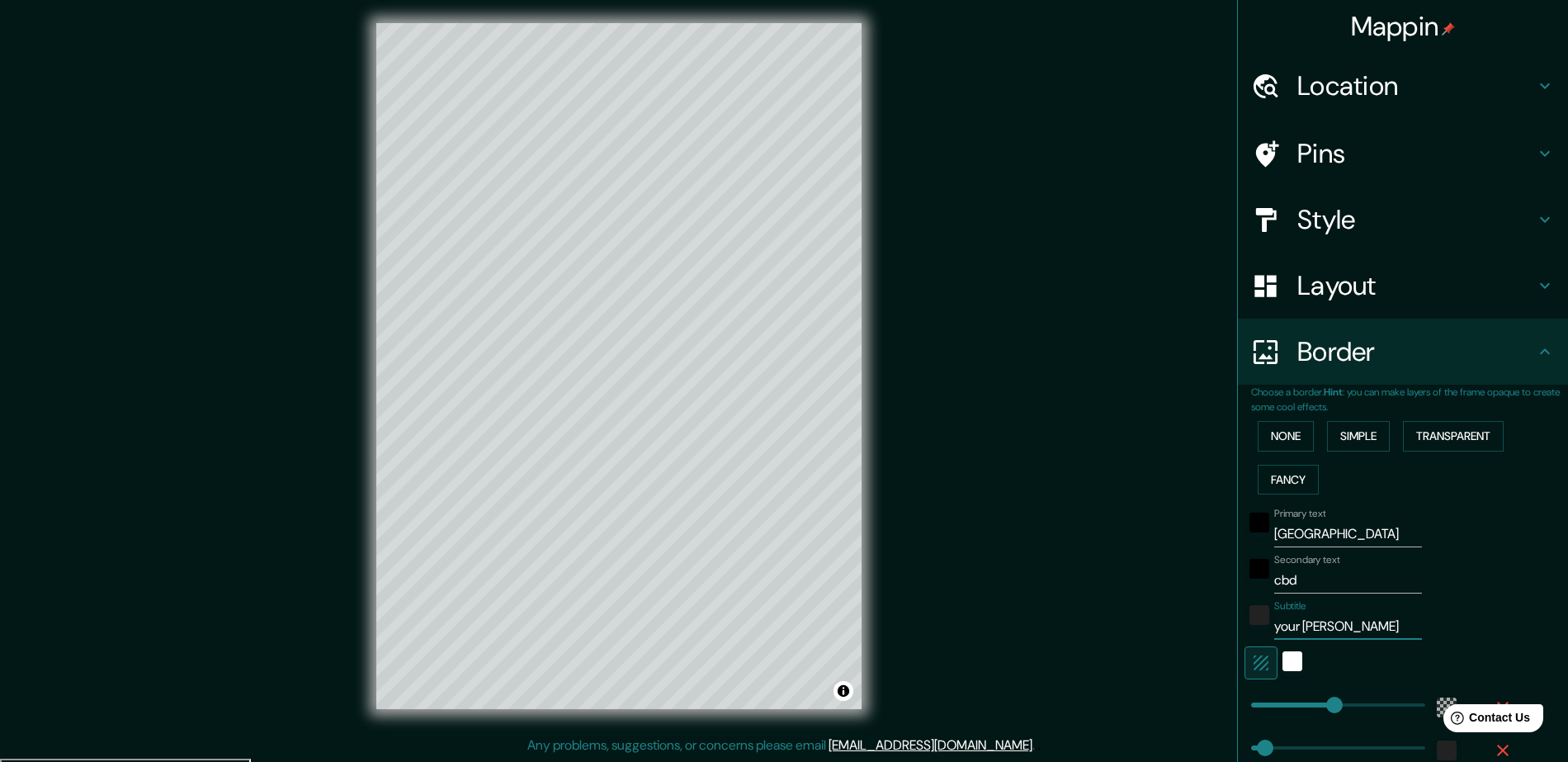
type input "47"
type input "your realest"
type input "282"
type input "47"
type input "your realesta"
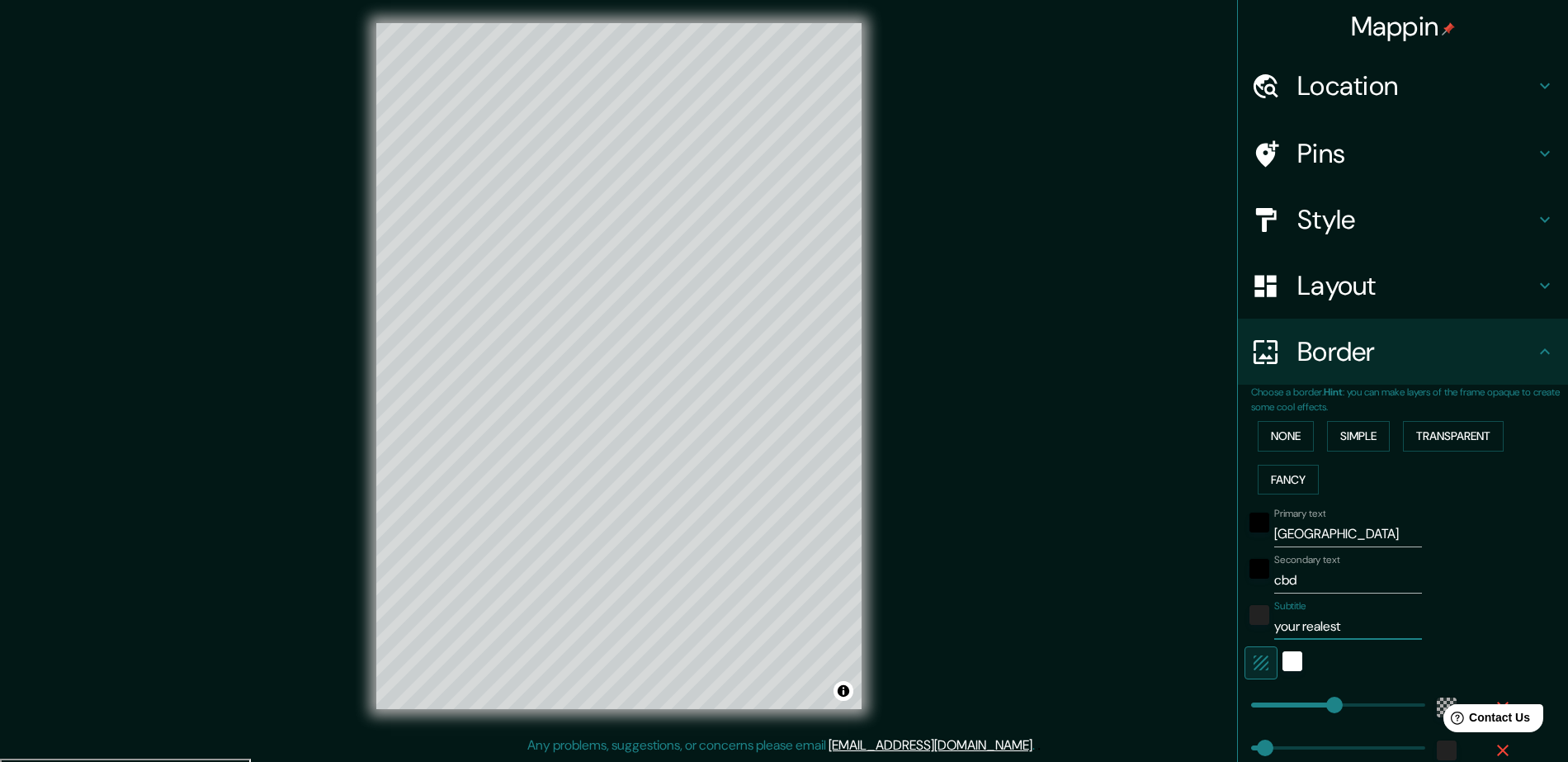
type input "282"
type input "47"
type input "your realestat"
type input "282"
type input "47"
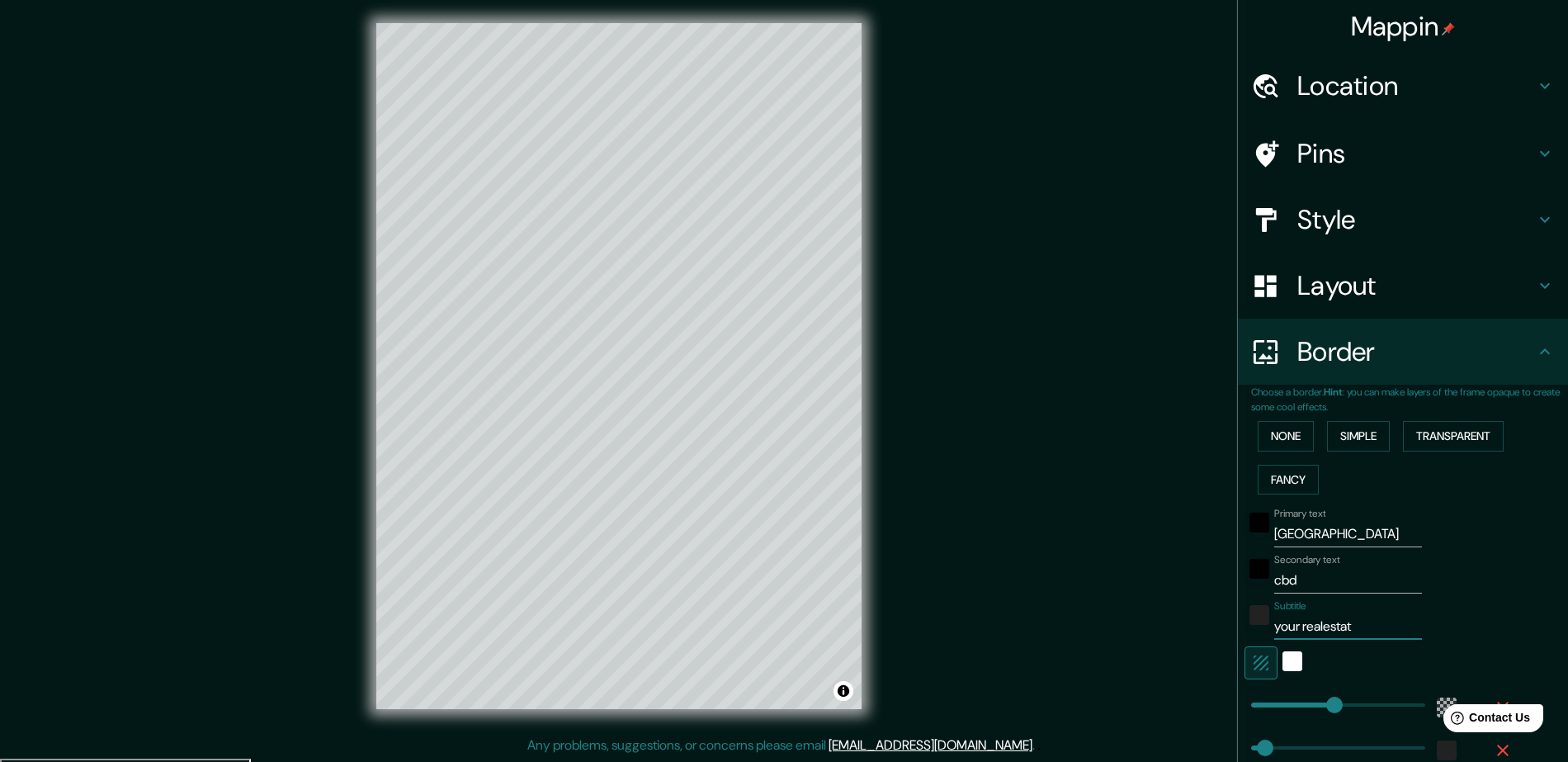
type input "your realestate"
type input "282"
type input "47"
type input "your realestate"
